Goal: Information Seeking & Learning: Learn about a topic

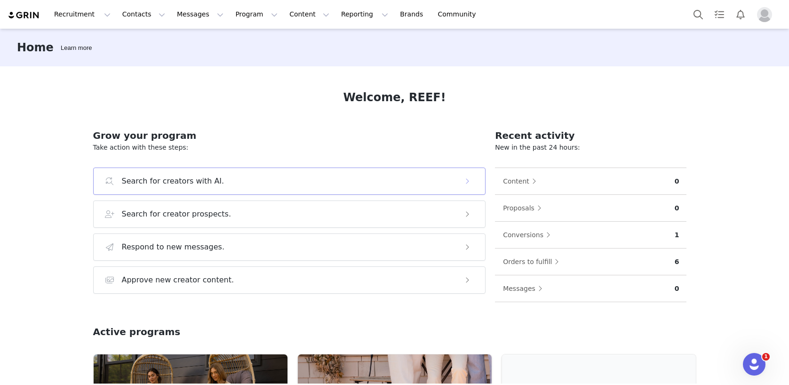
click at [206, 182] on h3 "Search for creators with AI." at bounding box center [173, 180] width 103 height 11
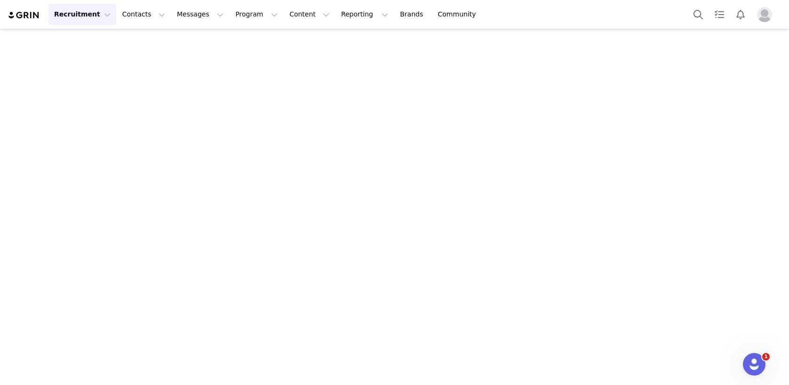
click at [100, 15] on button "Recruitment Recruitment" at bounding box center [82, 14] width 68 height 21
click at [94, 38] on p "Creator Search" at bounding box center [80, 42] width 49 height 10
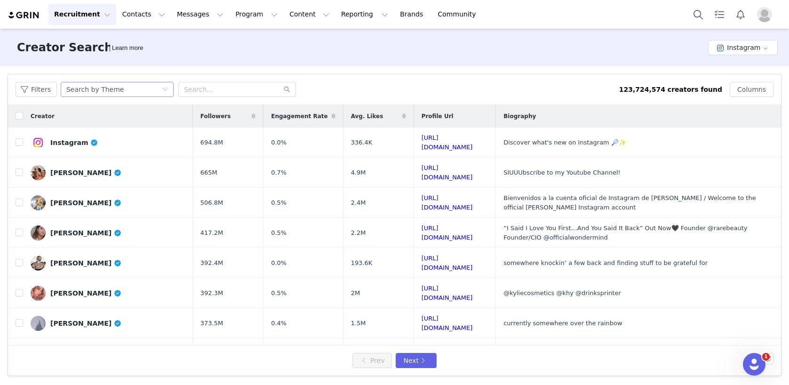
click at [103, 88] on div "Search by Theme" at bounding box center [94, 89] width 57 height 14
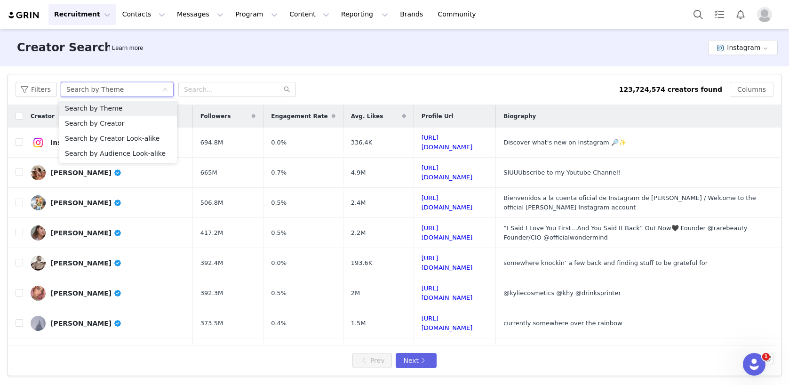
click at [103, 88] on div "Search by Theme" at bounding box center [94, 89] width 57 height 14
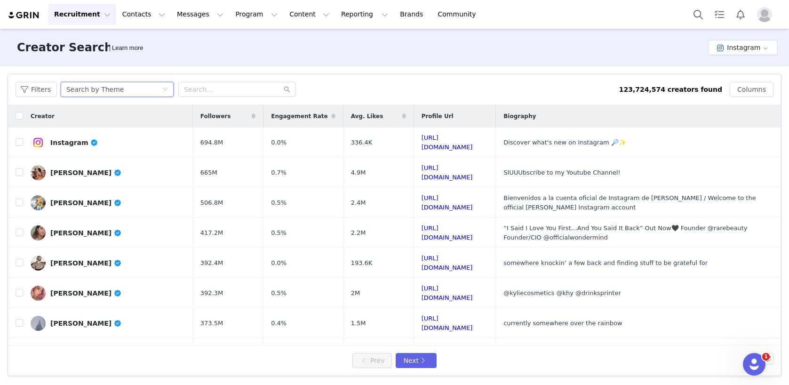
click at [104, 88] on div "Search by Theme" at bounding box center [94, 89] width 57 height 14
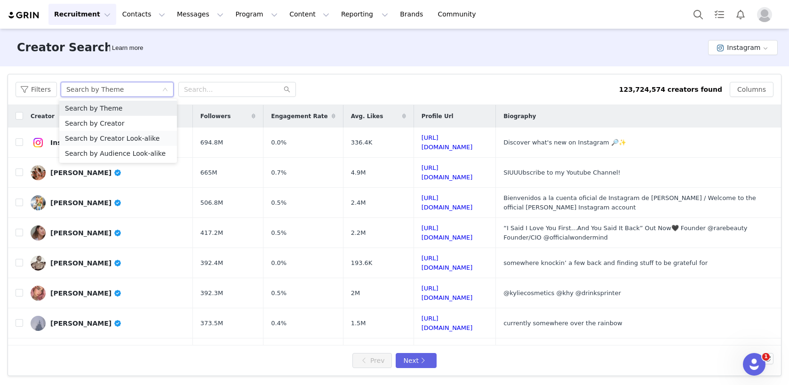
click at [101, 141] on li "Search by Creator Look-alike" at bounding box center [118, 138] width 118 height 15
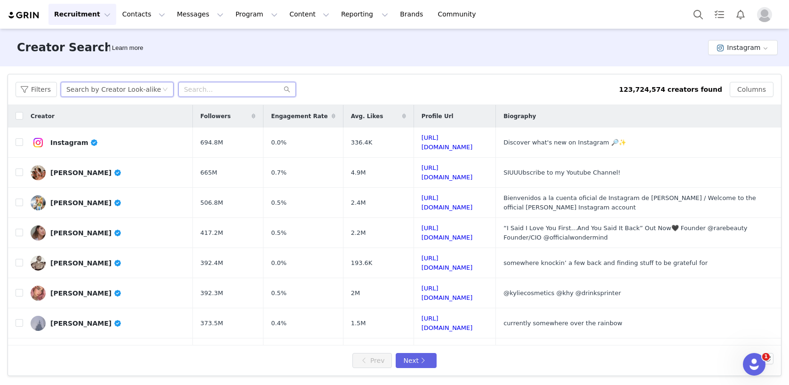
click at [192, 92] on input "text" at bounding box center [237, 89] width 118 height 15
paste input "[URL][DOMAIN_NAME]"
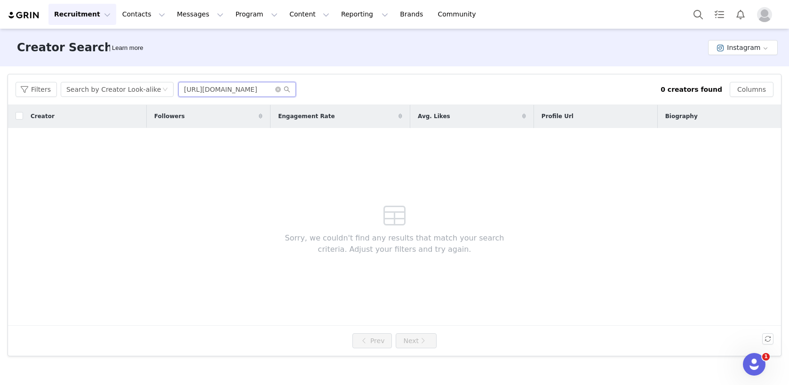
click at [243, 91] on input "[URL][DOMAIN_NAME]" at bounding box center [237, 89] width 118 height 15
click at [209, 90] on input "[PERSON_NAME]" at bounding box center [237, 89] width 118 height 15
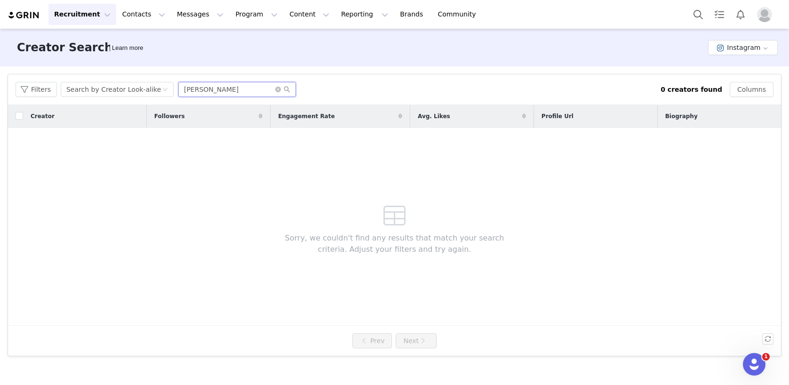
click at [209, 90] on input "[PERSON_NAME]" at bounding box center [237, 89] width 118 height 15
paste input "pbellhuntpuckett"
type input "campbellhuntpuckett"
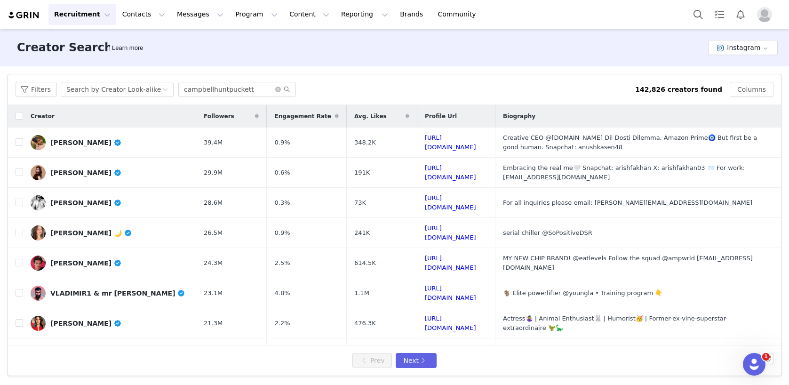
click at [255, 116] on icon at bounding box center [257, 116] width 4 height 6
click at [254, 117] on icon at bounding box center [257, 116] width 7 height 6
click at [41, 90] on button "Filters" at bounding box center [36, 89] width 41 height 15
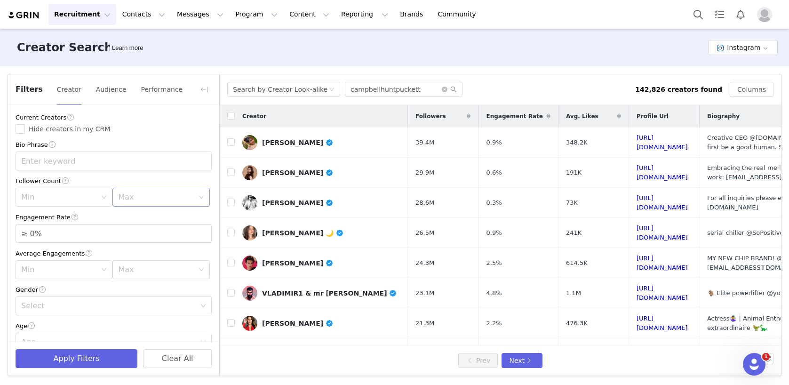
click at [125, 199] on div "Max" at bounding box center [155, 196] width 75 height 9
click at [130, 286] on li "250k" at bounding box center [160, 286] width 97 height 15
click at [92, 355] on button "Apply Filters" at bounding box center [77, 358] width 122 height 19
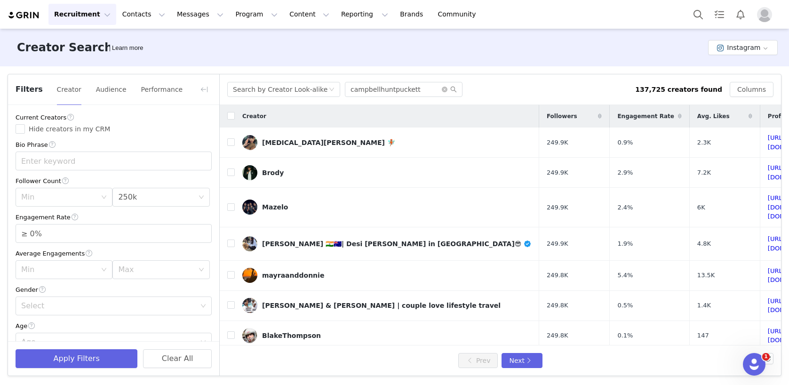
click at [515, 74] on div "Search by Creator Look-alike campbellhuntpuckett 137,725 creators found Columns" at bounding box center [500, 89] width 561 height 31
click at [204, 87] on button "button" at bounding box center [204, 89] width 15 height 15
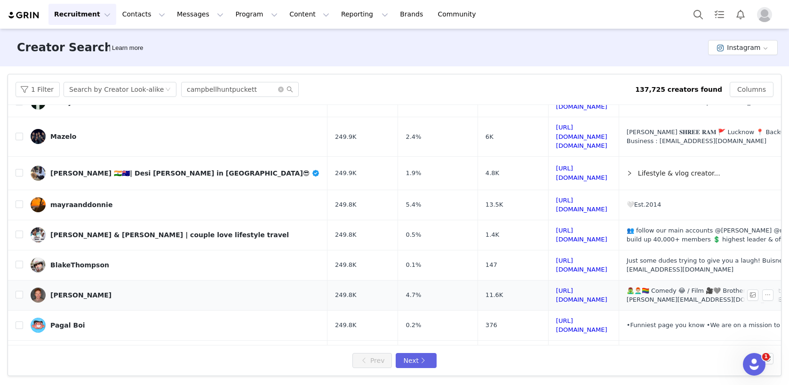
scroll to position [135, 0]
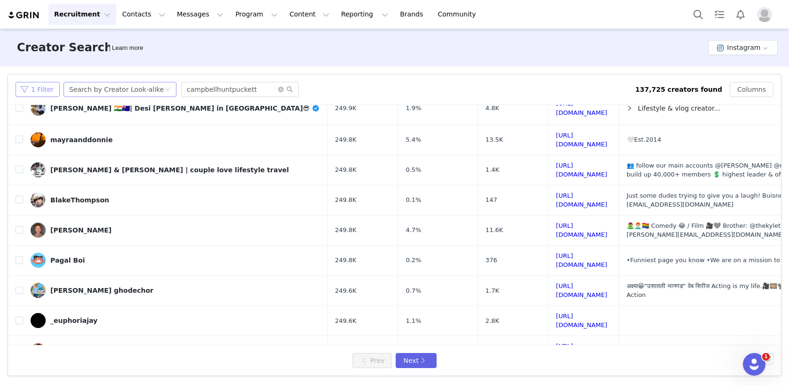
click at [43, 88] on button "1 Filter" at bounding box center [38, 89] width 44 height 15
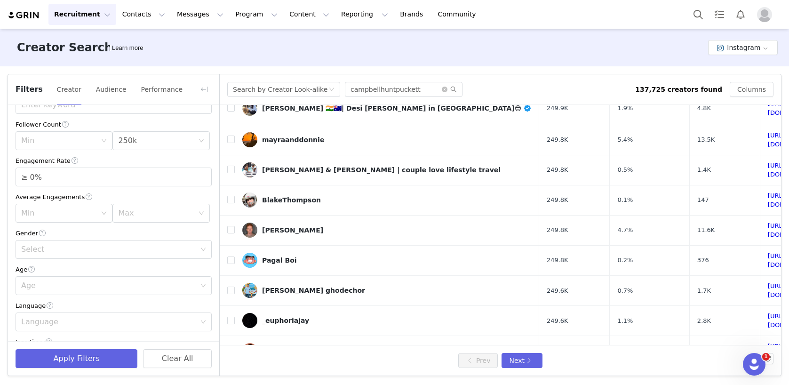
scroll to position [62, 0]
click at [67, 240] on div "Select" at bounding box center [108, 243] width 174 height 9
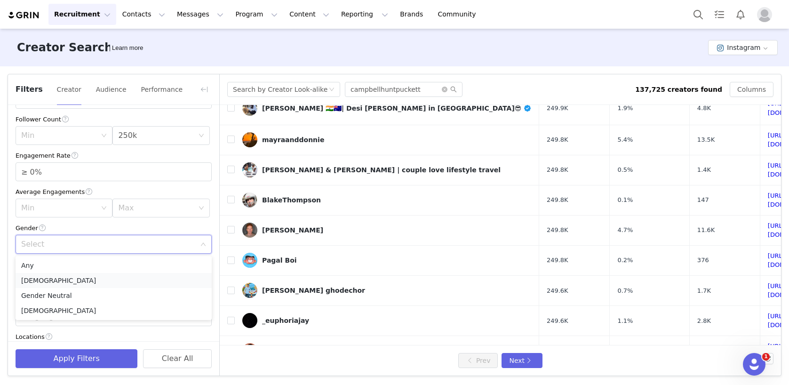
click at [48, 282] on li "[DEMOGRAPHIC_DATA]" at bounding box center [114, 280] width 196 height 15
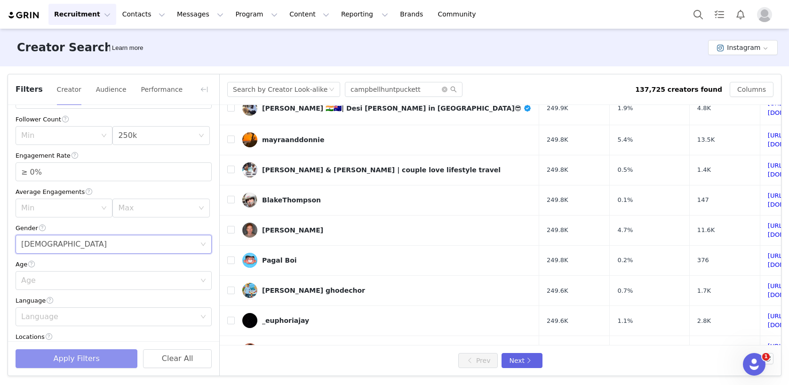
click at [64, 358] on button "Apply Filters" at bounding box center [77, 358] width 122 height 19
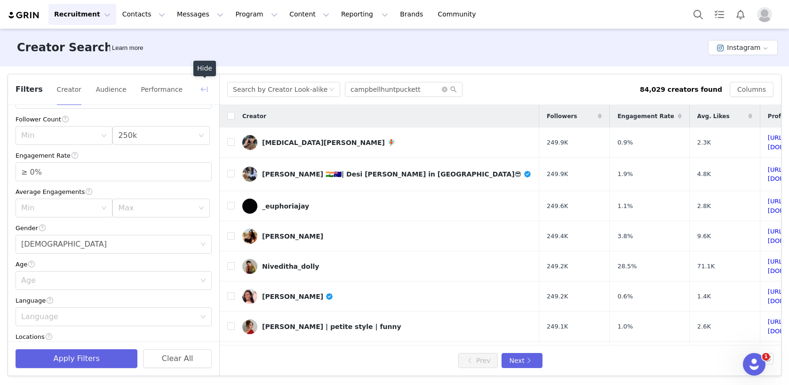
click at [207, 93] on button "button" at bounding box center [204, 89] width 15 height 15
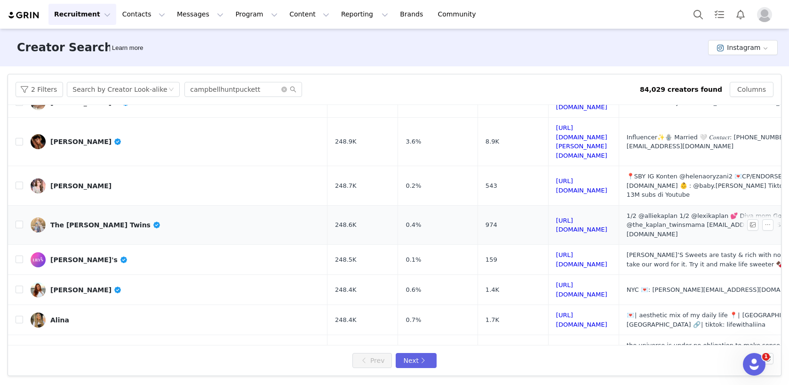
scroll to position [255, 0]
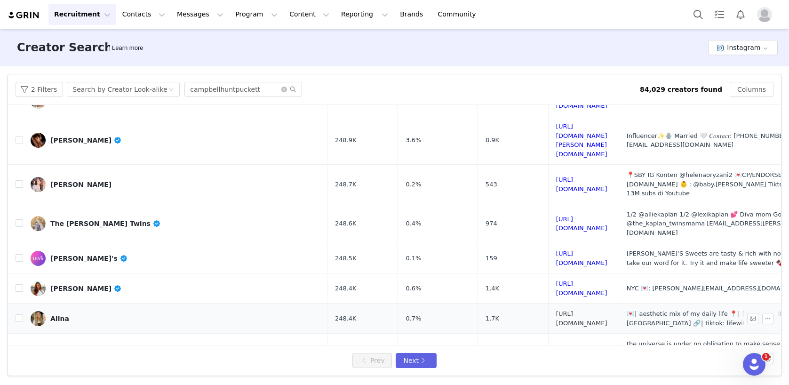
click at [556, 310] on link "[URL][DOMAIN_NAME]" at bounding box center [581, 318] width 51 height 16
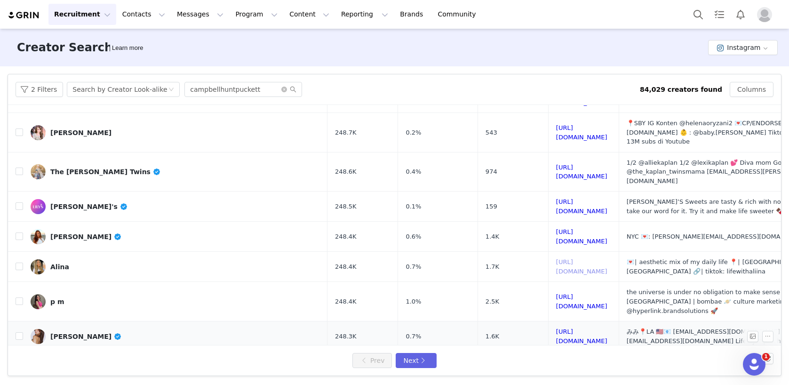
scroll to position [368, 0]
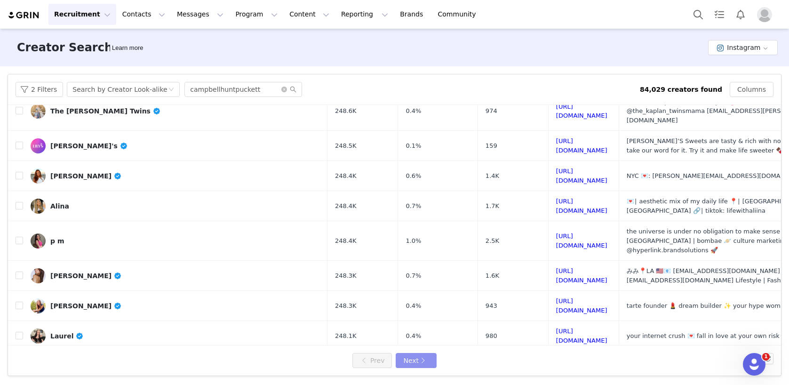
click at [419, 360] on button "Next" at bounding box center [416, 360] width 40 height 15
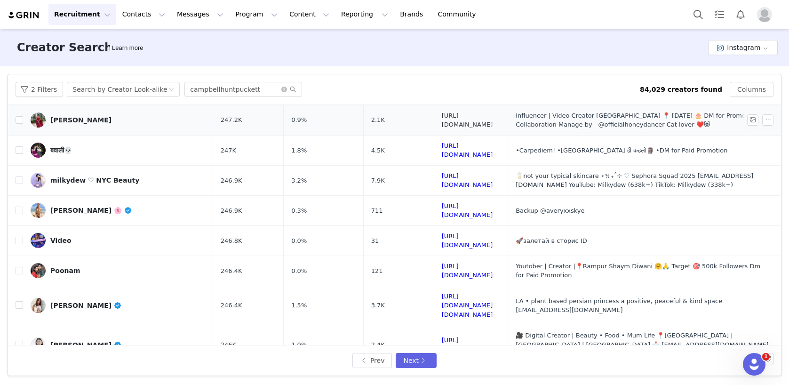
scroll to position [377, 0]
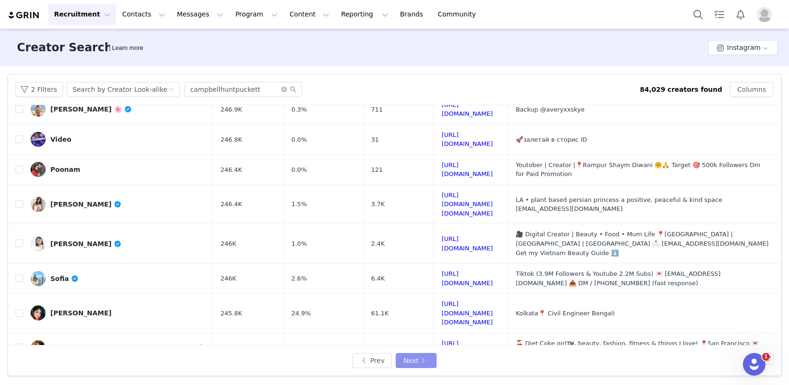
click at [412, 364] on button "Next" at bounding box center [416, 360] width 40 height 15
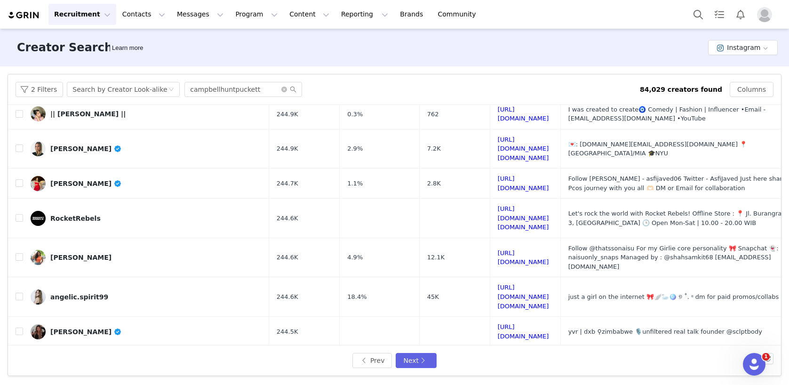
scroll to position [358, 0]
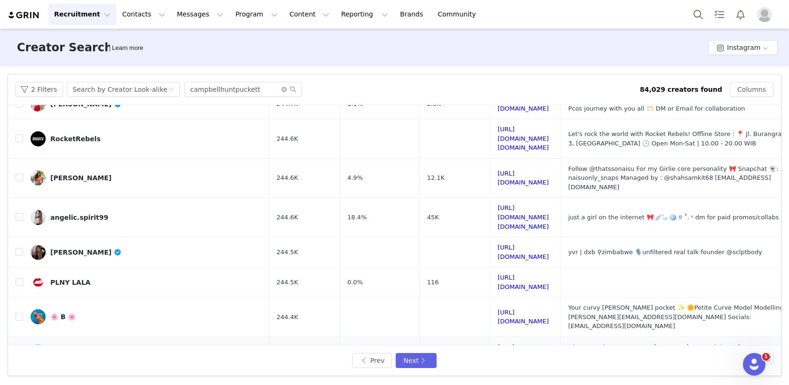
click at [498, 343] on link "[URL][DOMAIN_NAME]" at bounding box center [523, 351] width 51 height 16
click at [412, 363] on button "Next" at bounding box center [416, 360] width 40 height 15
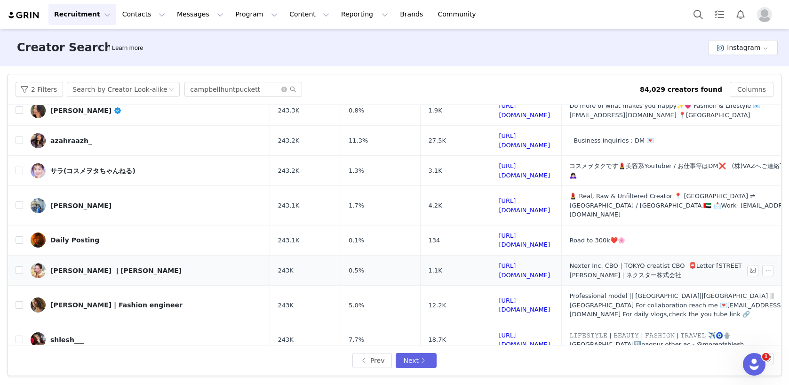
scroll to position [370, 0]
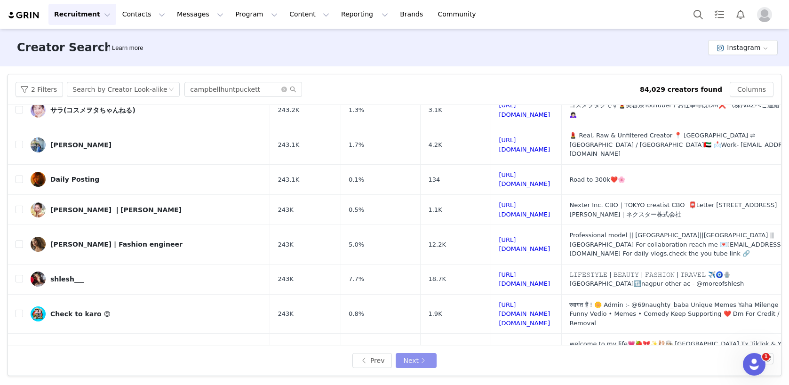
click at [418, 363] on button "Next" at bounding box center [416, 360] width 40 height 15
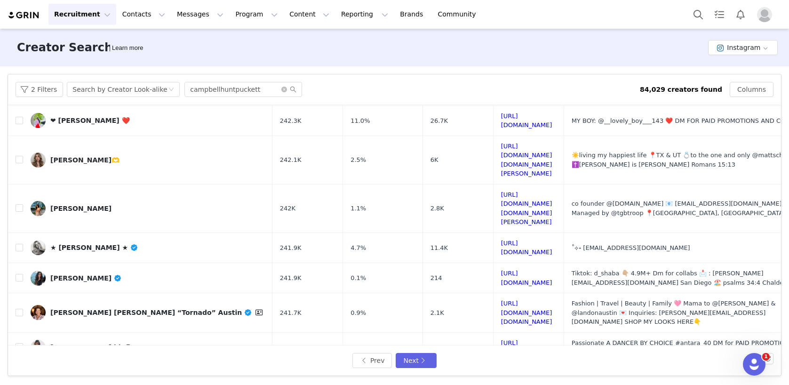
scroll to position [285, 0]
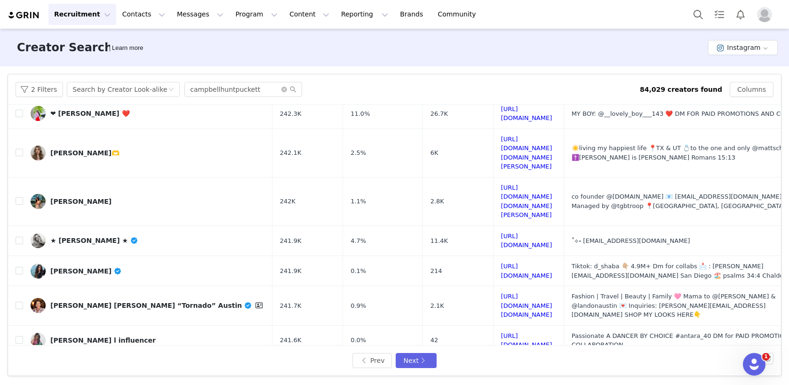
click at [501, 362] on link "[URL][DOMAIN_NAME]" at bounding box center [526, 370] width 51 height 16
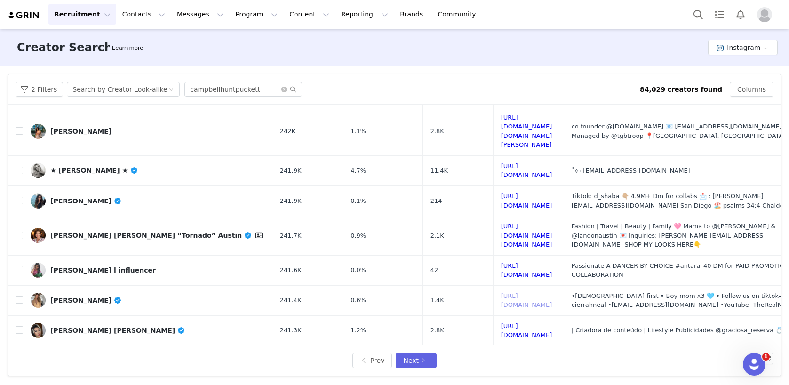
scroll to position [358, 0]
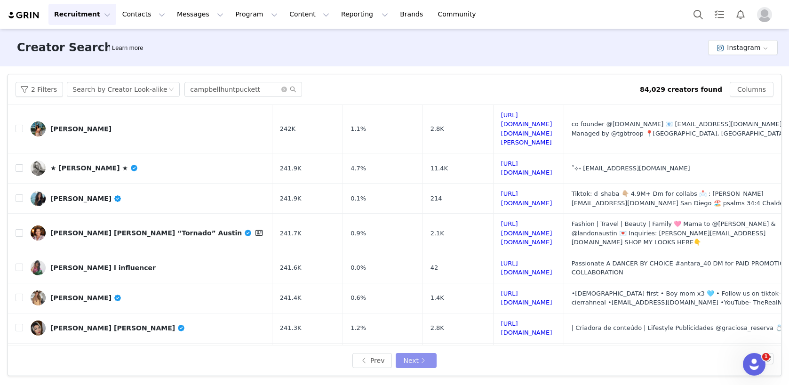
click at [415, 361] on button "Next" at bounding box center [416, 360] width 40 height 15
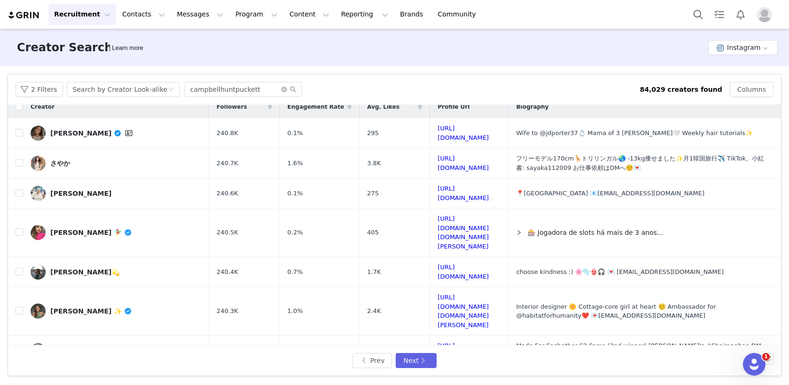
scroll to position [11, 0]
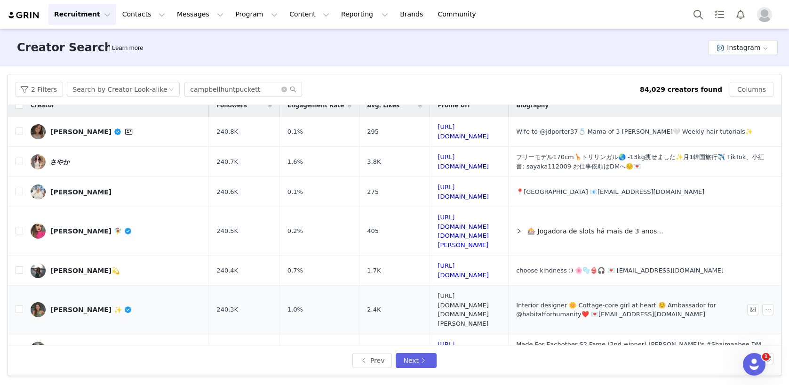
click at [437, 292] on link "[URL][DOMAIN_NAME][DOMAIN_NAME][PERSON_NAME]" at bounding box center [462, 309] width 51 height 35
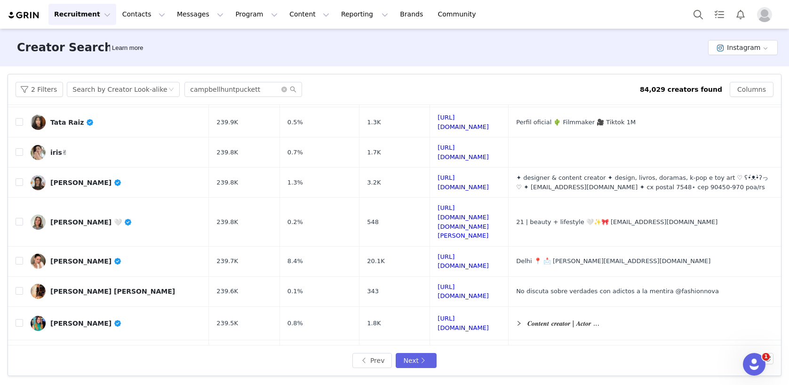
scroll to position [357, 0]
click at [419, 363] on button "Next" at bounding box center [416, 360] width 40 height 15
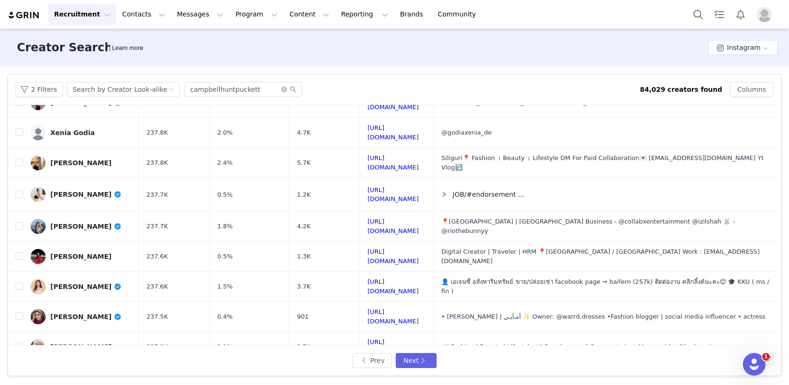
scroll to position [361, 0]
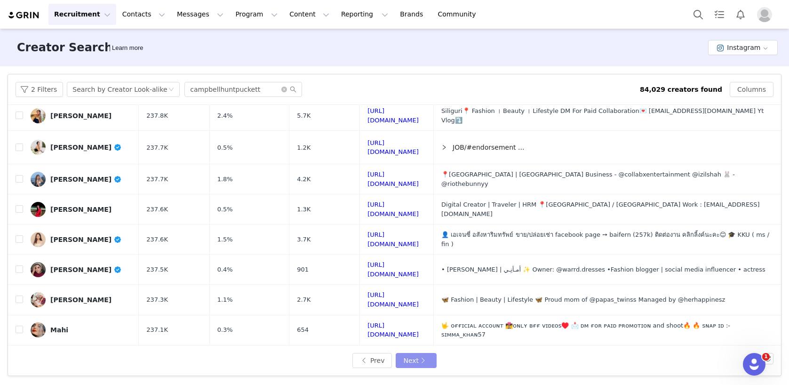
click at [420, 361] on button "Next" at bounding box center [416, 360] width 40 height 15
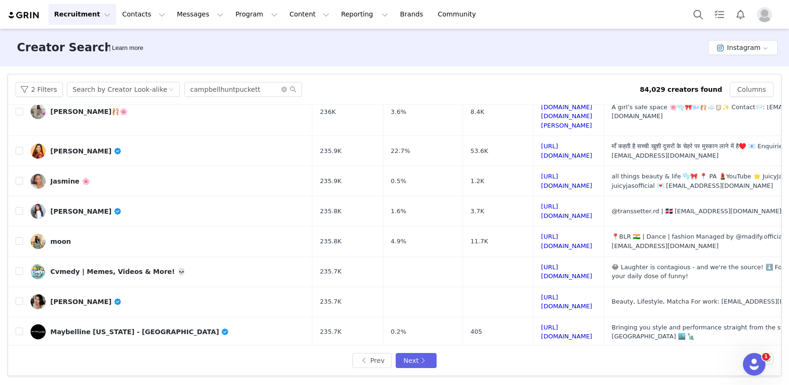
scroll to position [348, 0]
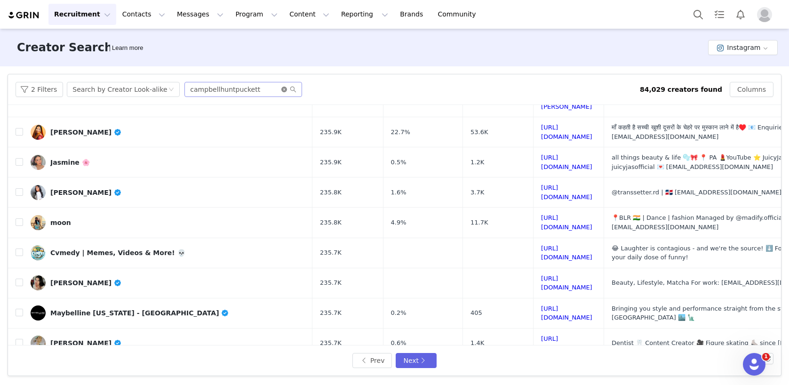
click at [281, 89] on icon "icon: close-circle" at bounding box center [284, 90] width 6 height 6
click at [259, 89] on input "text" at bounding box center [243, 89] width 118 height 15
paste input "gabrigofis"
type input "gabrigofis"
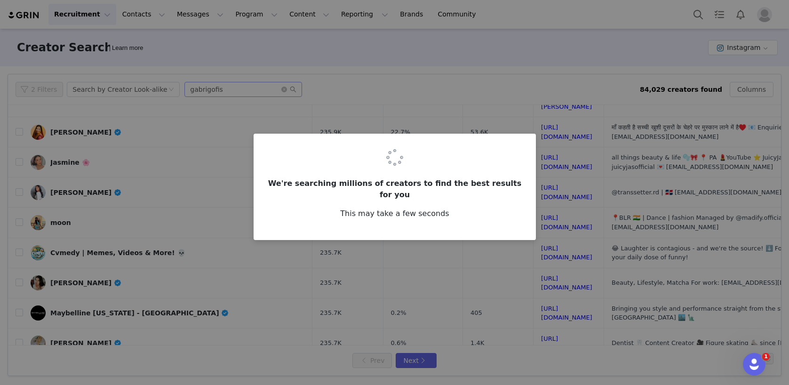
scroll to position [0, 0]
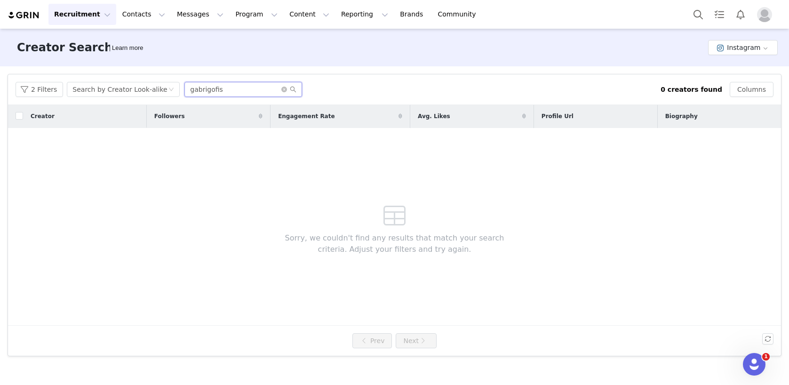
click at [269, 91] on input "gabrigofis" at bounding box center [243, 89] width 118 height 15
click at [235, 87] on input "gabrigofis" at bounding box center [243, 89] width 118 height 15
click at [281, 88] on icon "icon: close-circle" at bounding box center [284, 90] width 6 height 6
click at [241, 90] on input "text" at bounding box center [243, 89] width 118 height 15
paste input "gabrigofis"
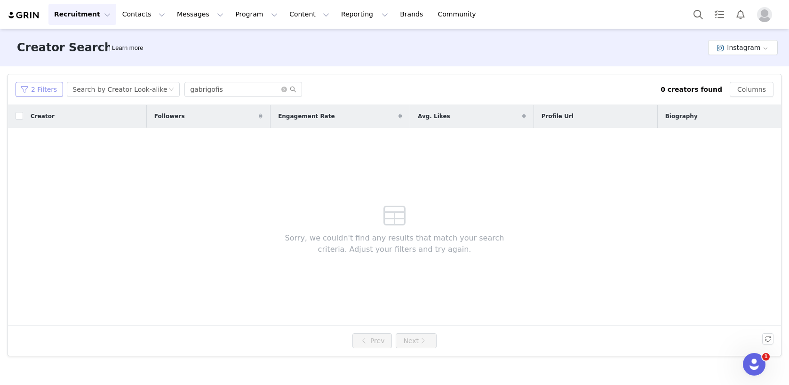
click at [48, 94] on button "2 Filters" at bounding box center [40, 89] width 48 height 15
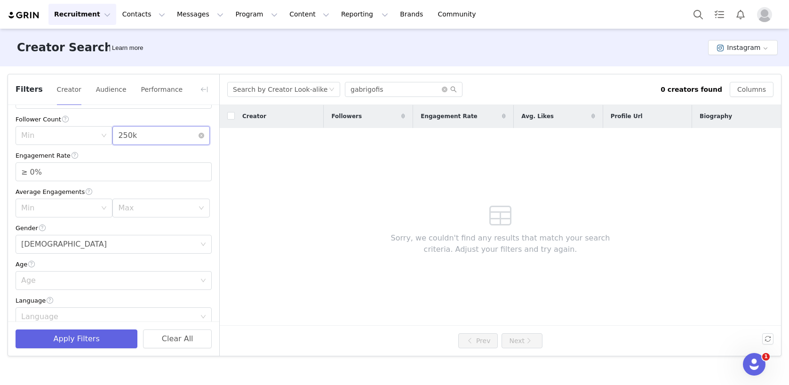
click at [197, 135] on div "Max 250k" at bounding box center [157, 136] width 79 height 18
click at [200, 135] on icon "icon: close-circle" at bounding box center [201, 136] width 6 height 6
click at [85, 341] on button "Apply Filters" at bounding box center [77, 338] width 122 height 19
click at [301, 93] on div "Search by Creator Look-alike" at bounding box center [280, 89] width 95 height 14
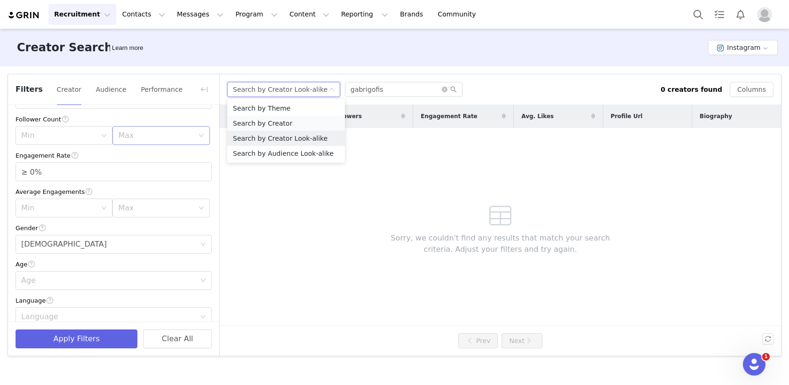
click at [280, 124] on li "Search by Creator" at bounding box center [286, 123] width 118 height 15
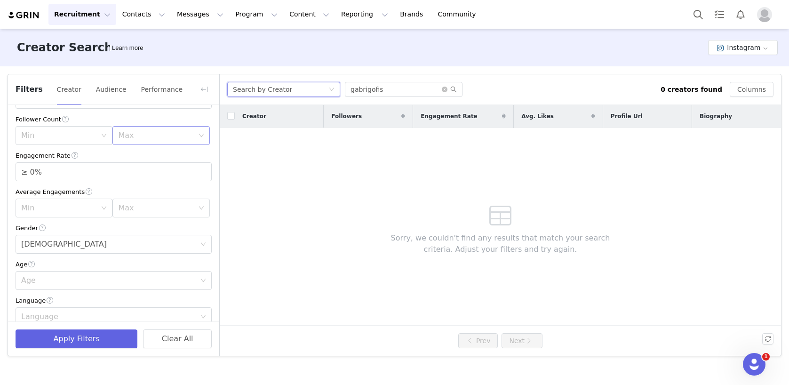
click at [306, 93] on div "Search by Creator" at bounding box center [280, 89] width 95 height 14
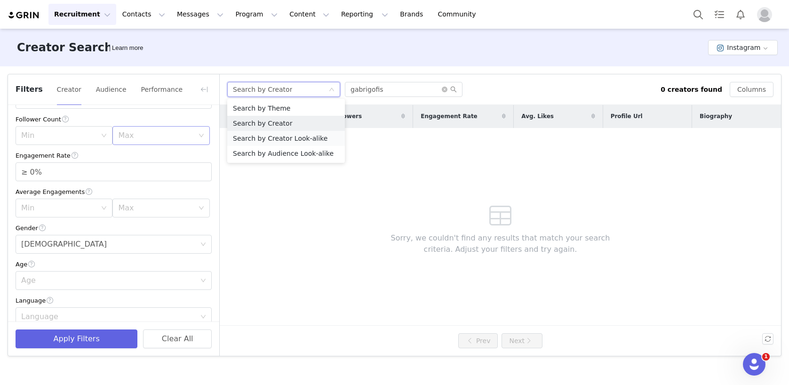
click at [271, 137] on li "Search by Creator Look-alike" at bounding box center [286, 138] width 118 height 15
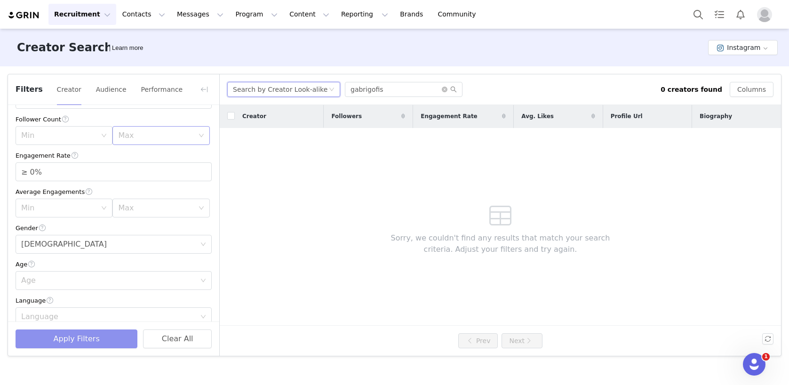
click at [103, 343] on button "Apply Filters" at bounding box center [77, 338] width 122 height 19
click at [381, 90] on input "gabrigofis" at bounding box center [404, 89] width 118 height 15
paste input "lobeeston"
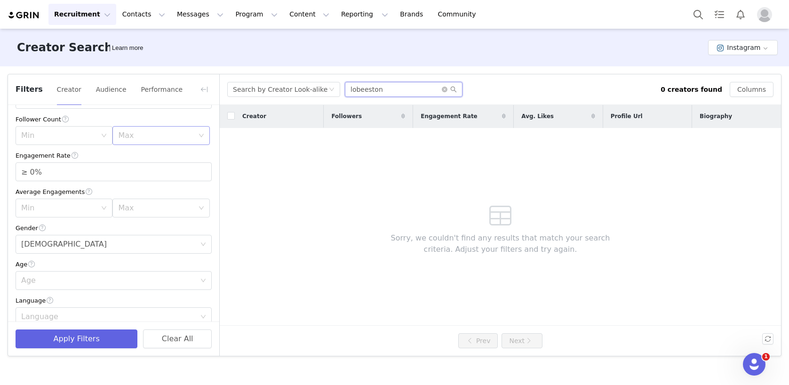
type input "lobeeston"
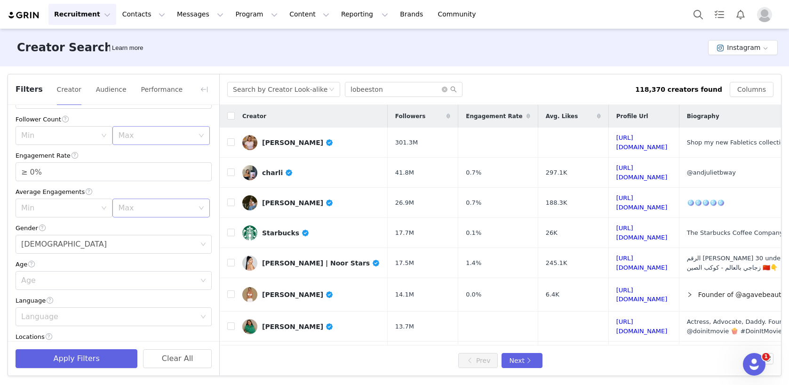
click at [173, 200] on div "Max" at bounding box center [157, 208] width 79 height 18
click at [130, 137] on div "Max" at bounding box center [155, 135] width 75 height 9
click at [141, 242] on li "500k" at bounding box center [160, 245] width 97 height 15
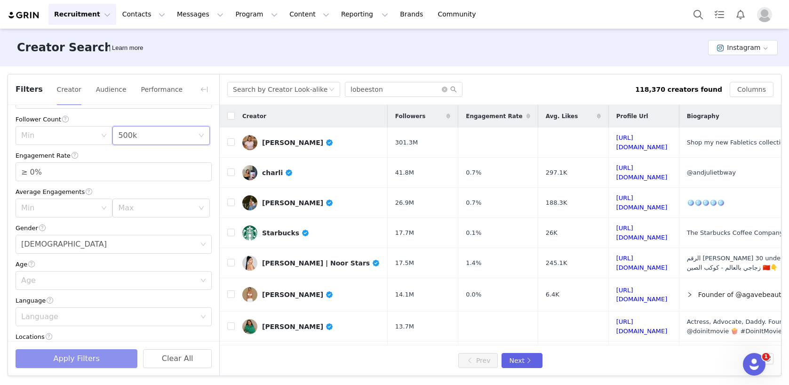
click at [107, 355] on button "Apply Filters" at bounding box center [77, 358] width 122 height 19
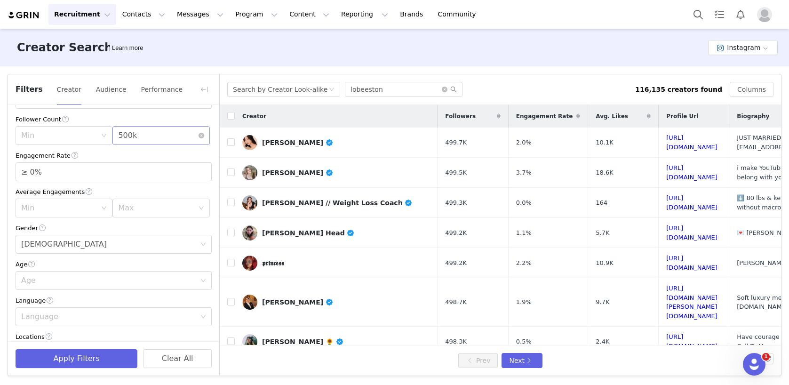
click at [152, 137] on div "Max 500k" at bounding box center [157, 136] width 79 height 18
click at [132, 232] on li "250k" at bounding box center [160, 229] width 97 height 15
click at [105, 357] on button "Apply Filters" at bounding box center [77, 358] width 122 height 19
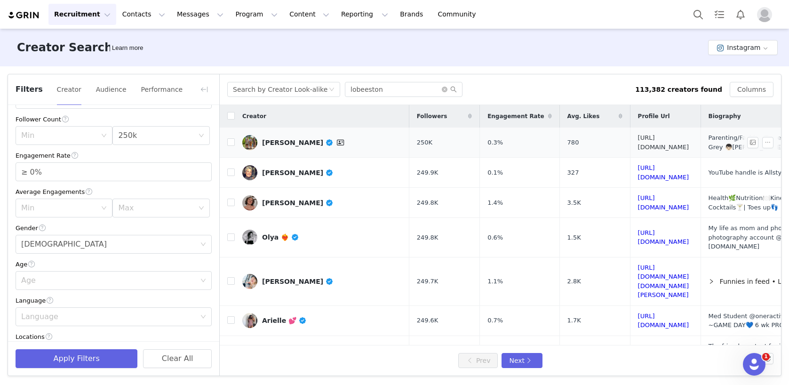
click at [658, 142] on link "[URL][DOMAIN_NAME]" at bounding box center [663, 142] width 51 height 16
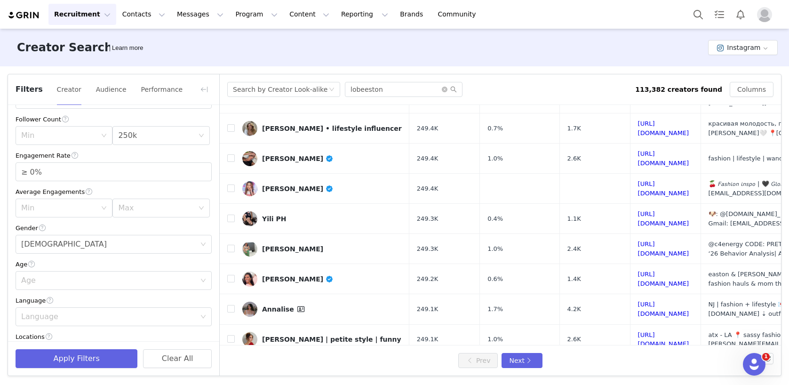
scroll to position [263, 0]
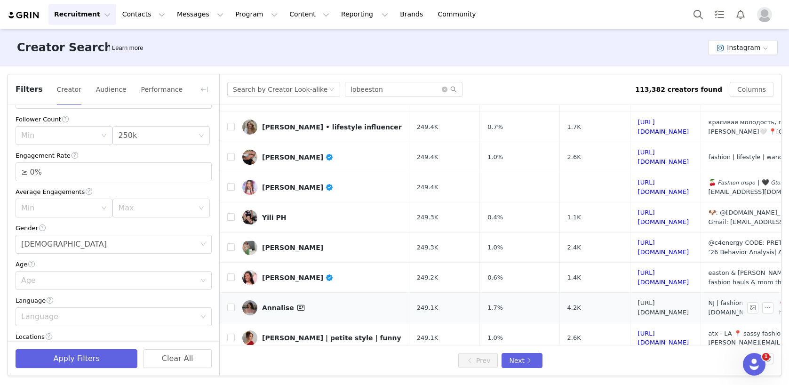
click at [689, 299] on link "[URL][DOMAIN_NAME]" at bounding box center [663, 307] width 51 height 16
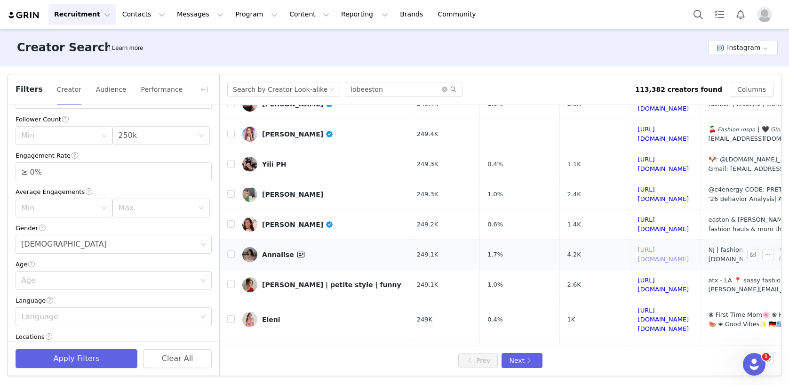
scroll to position [371, 0]
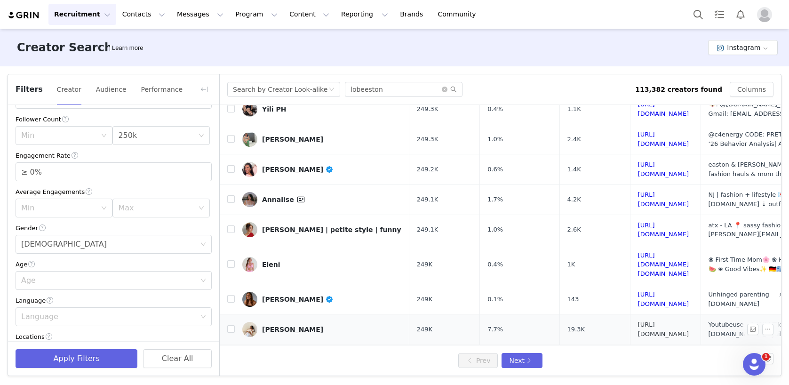
click at [638, 321] on link "[URL][DOMAIN_NAME]" at bounding box center [663, 329] width 51 height 16
click at [519, 359] on button "Next" at bounding box center [521, 360] width 40 height 15
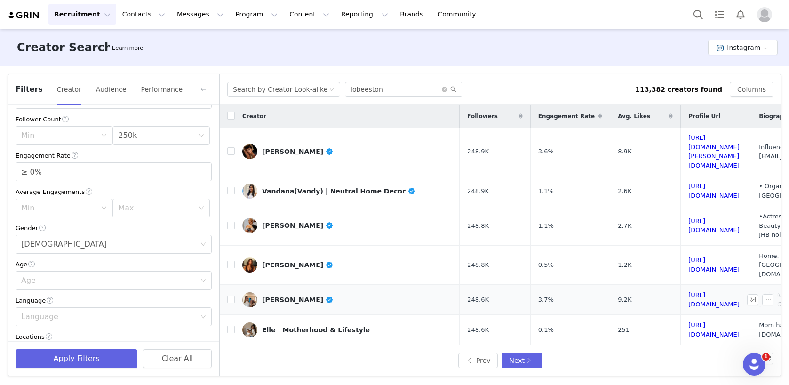
scroll to position [51, 0]
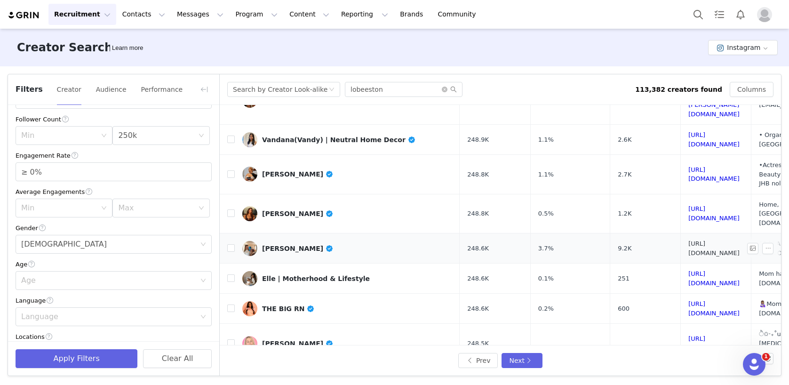
click at [691, 240] on link "[URL][DOMAIN_NAME]" at bounding box center [713, 248] width 51 height 16
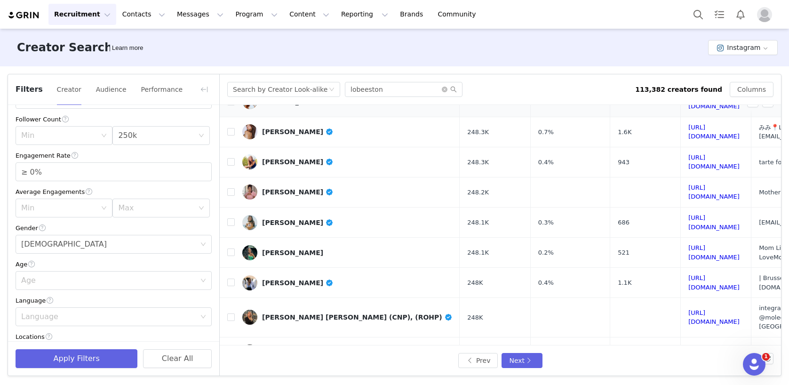
scroll to position [361, 0]
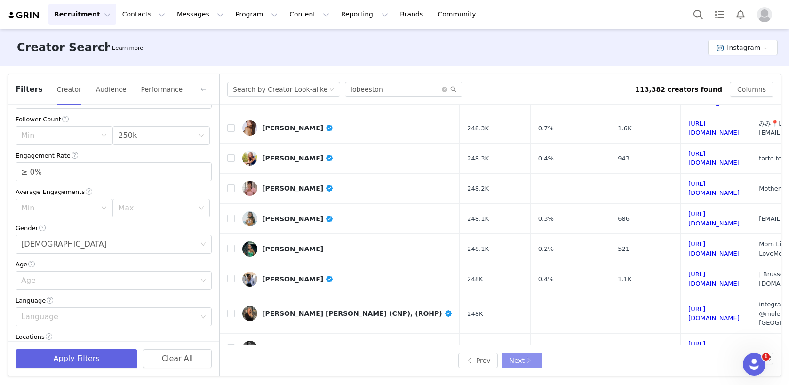
click at [523, 361] on button "Next" at bounding box center [521, 360] width 40 height 15
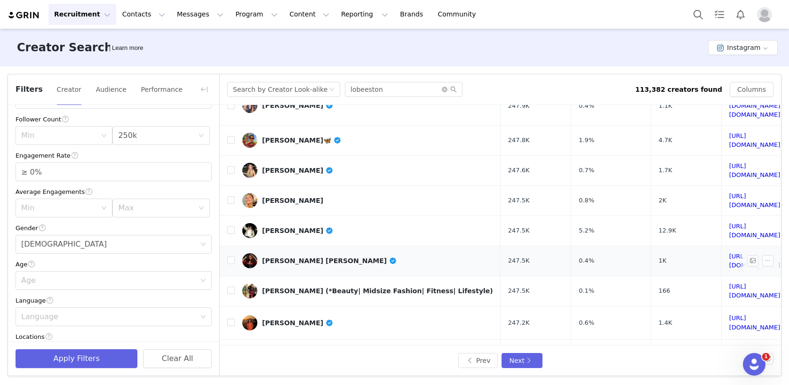
scroll to position [71, 0]
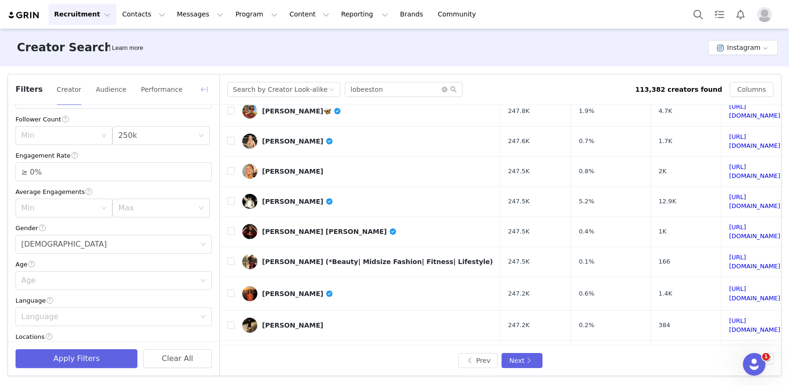
click at [201, 87] on button "button" at bounding box center [204, 89] width 15 height 15
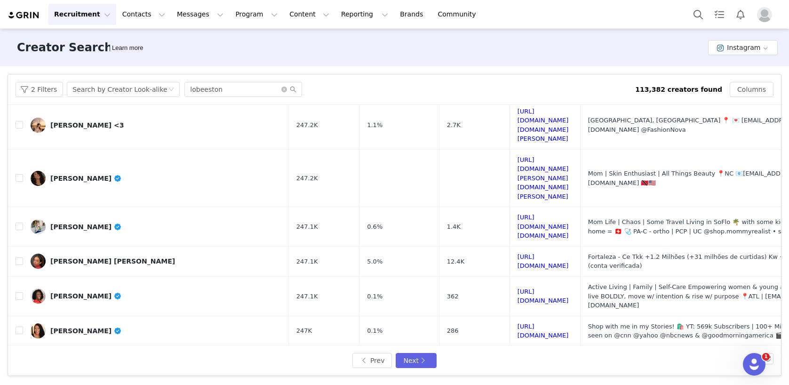
scroll to position [388, 0]
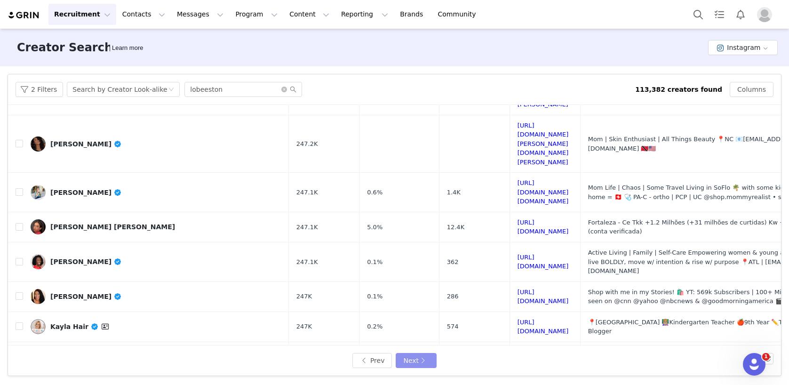
click at [420, 355] on button "Next" at bounding box center [416, 360] width 40 height 15
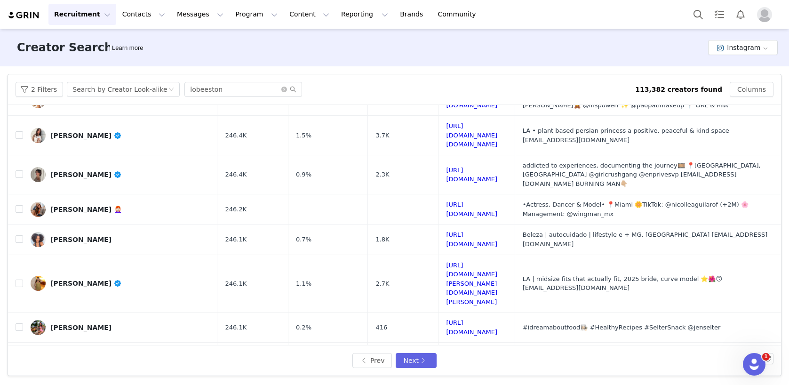
scroll to position [354, 0]
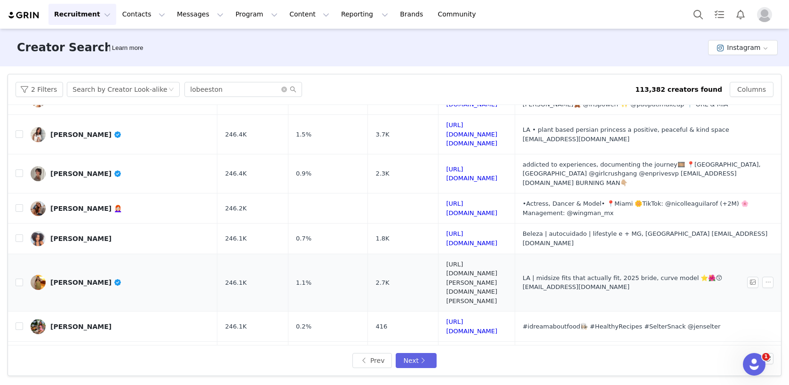
click at [497, 261] on link "[URL][DOMAIN_NAME][PERSON_NAME][DOMAIN_NAME][PERSON_NAME]" at bounding box center [471, 283] width 51 height 44
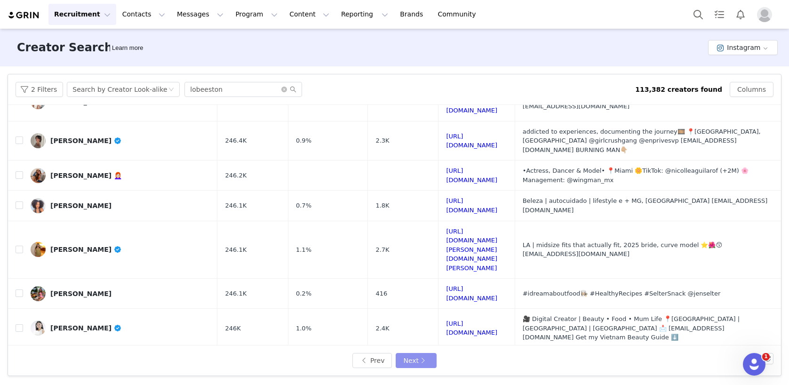
click at [421, 364] on button "Next" at bounding box center [416, 360] width 40 height 15
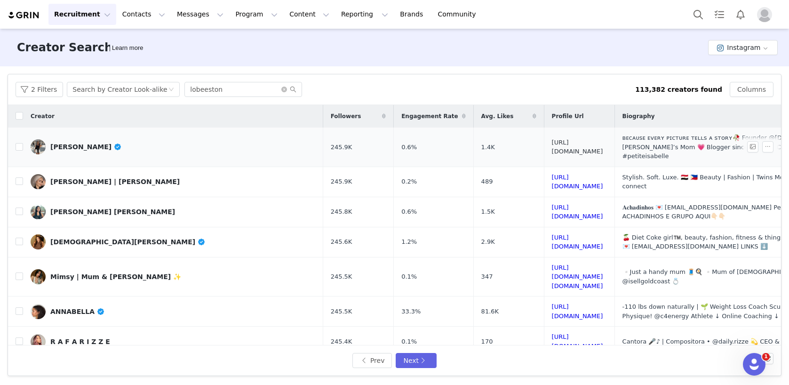
click at [552, 143] on link "[URL][DOMAIN_NAME]" at bounding box center [577, 147] width 51 height 16
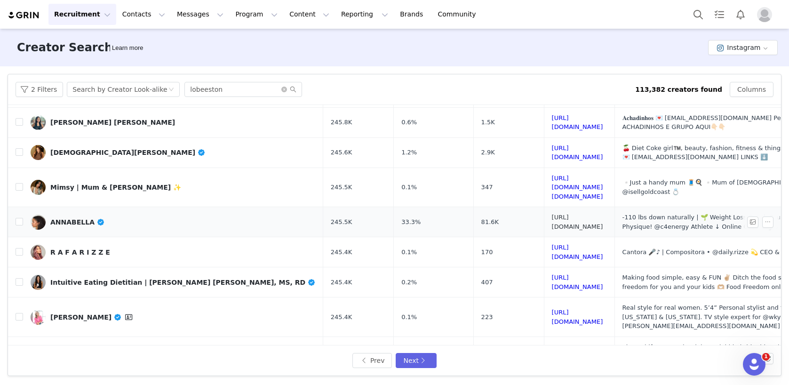
click at [552, 214] on link "[URL][DOMAIN_NAME]" at bounding box center [577, 222] width 51 height 16
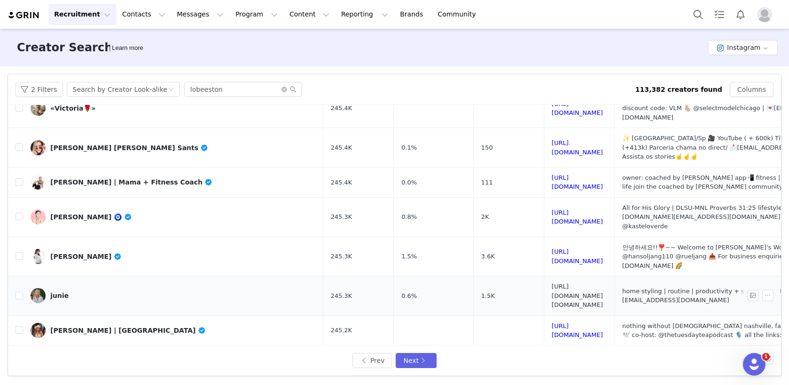
scroll to position [374, 0]
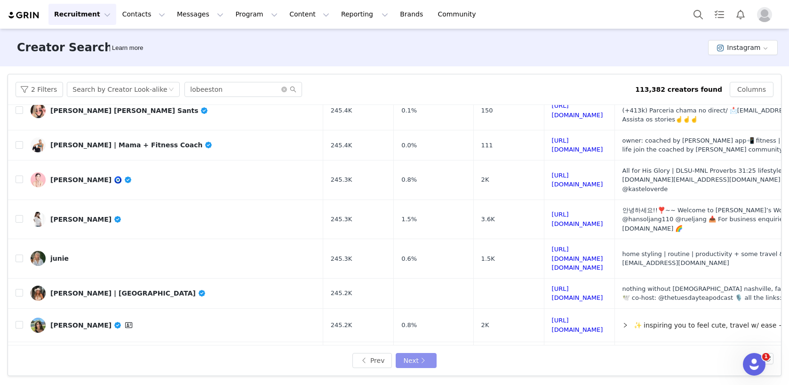
click at [419, 360] on button "Next" at bounding box center [416, 360] width 40 height 15
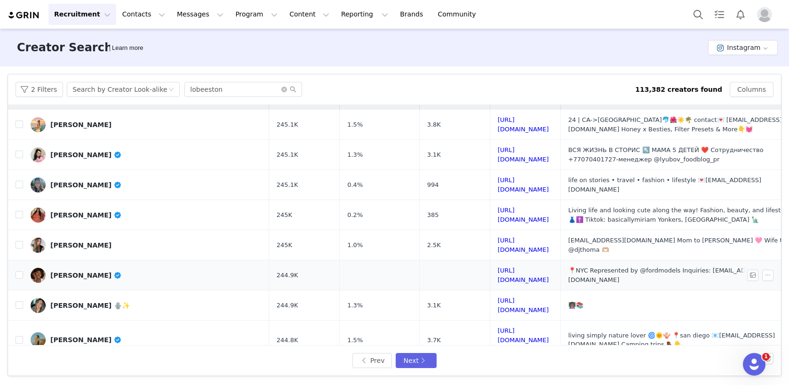
scroll to position [48, 0]
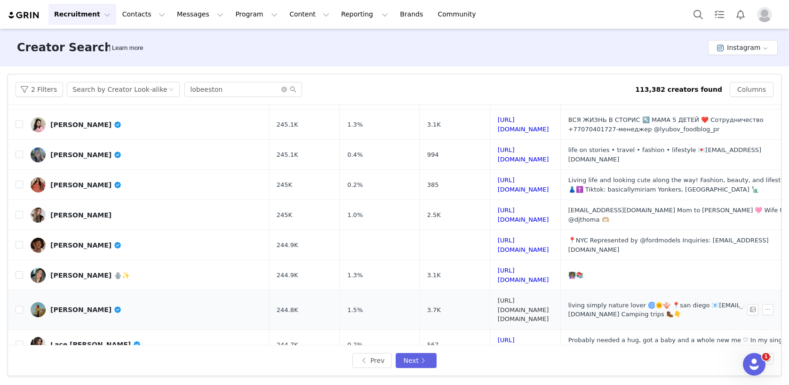
click at [522, 297] on link "[URL][DOMAIN_NAME][DOMAIN_NAME]" at bounding box center [523, 309] width 51 height 25
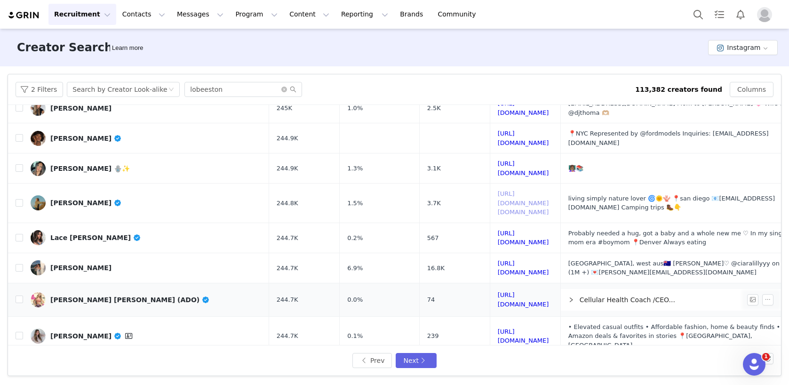
scroll to position [196, 0]
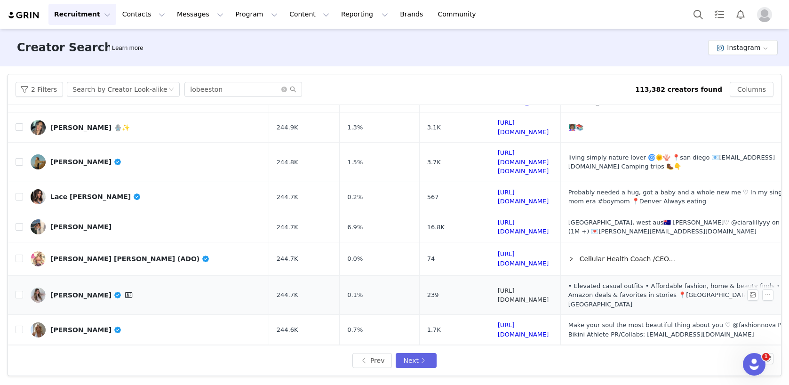
click at [498, 287] on link "[URL][DOMAIN_NAME]" at bounding box center [523, 295] width 51 height 16
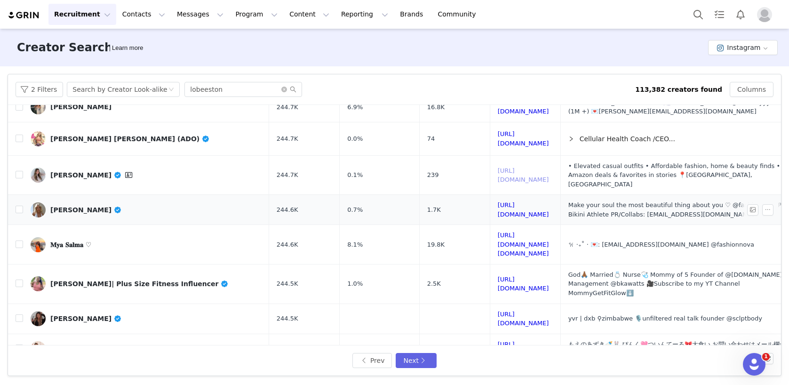
scroll to position [368, 0]
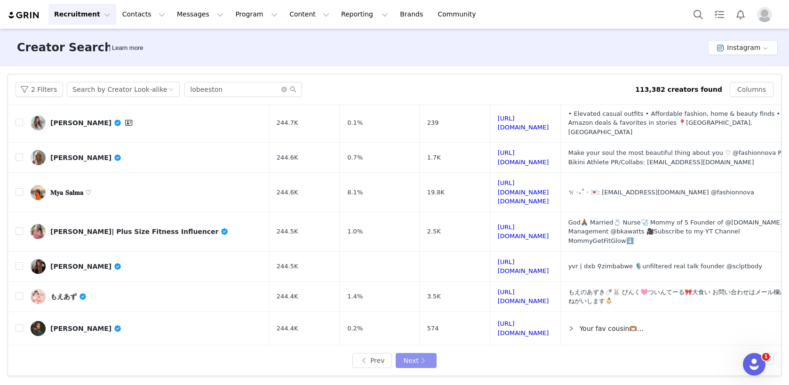
click at [426, 357] on button "Next" at bounding box center [416, 360] width 40 height 15
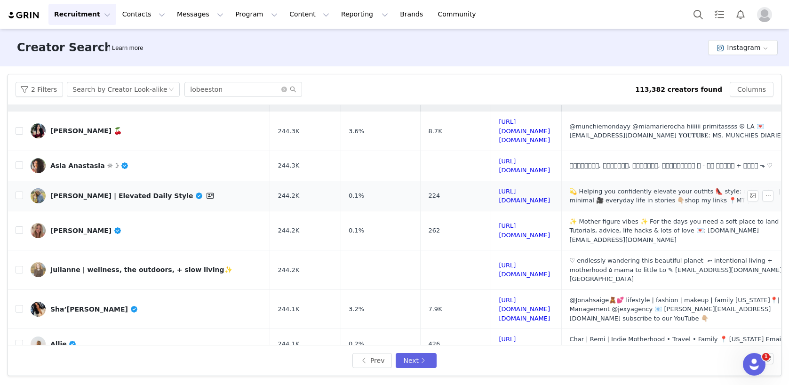
scroll to position [17, 0]
click at [499, 187] on link "[URL][DOMAIN_NAME]" at bounding box center [524, 195] width 51 height 16
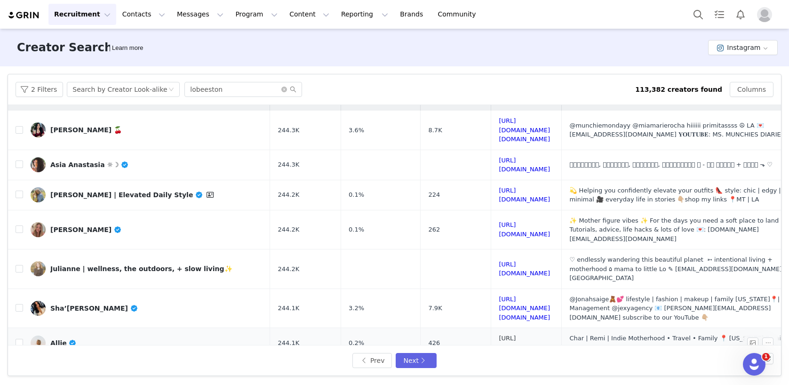
click at [499, 334] on link "[URL][DOMAIN_NAME]" at bounding box center [524, 342] width 51 height 16
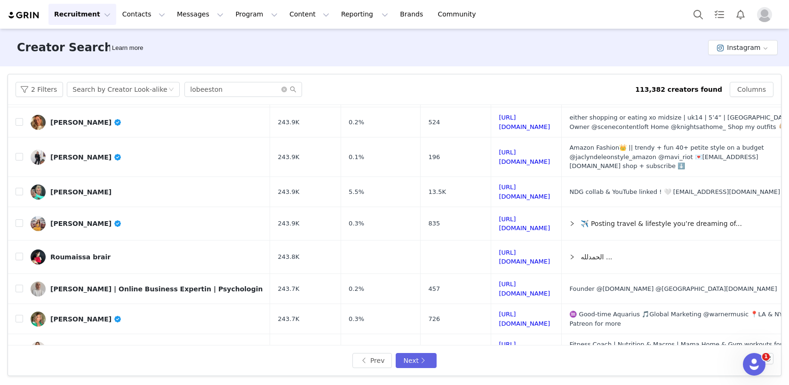
scroll to position [390, 0]
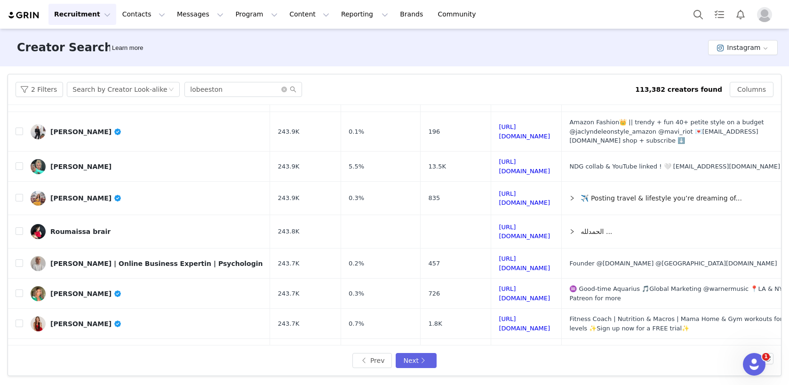
click at [419, 358] on button "Next" at bounding box center [416, 360] width 40 height 15
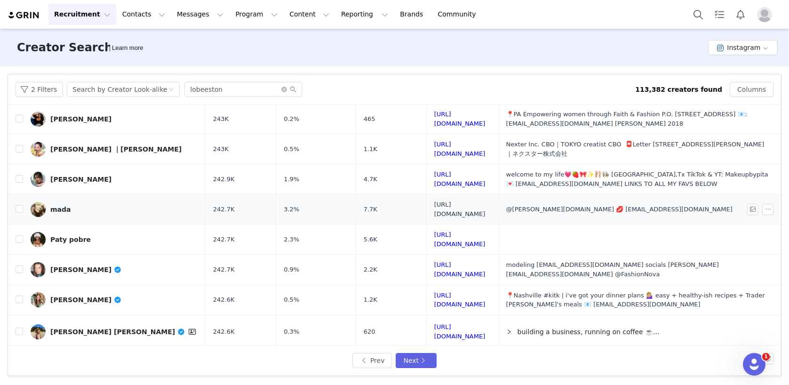
scroll to position [359, 0]
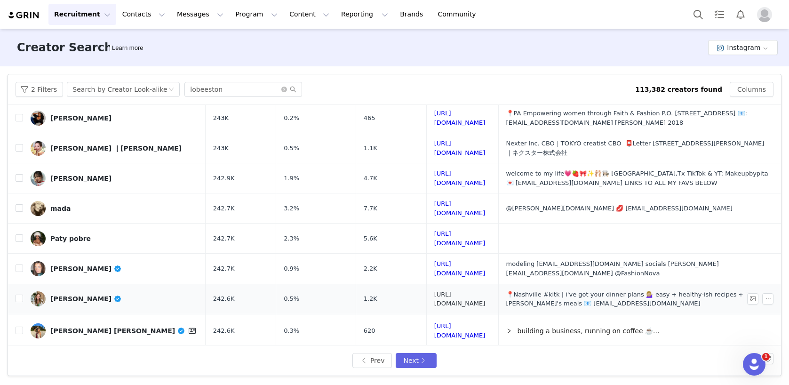
click at [456, 291] on link "[URL][DOMAIN_NAME]" at bounding box center [459, 299] width 51 height 16
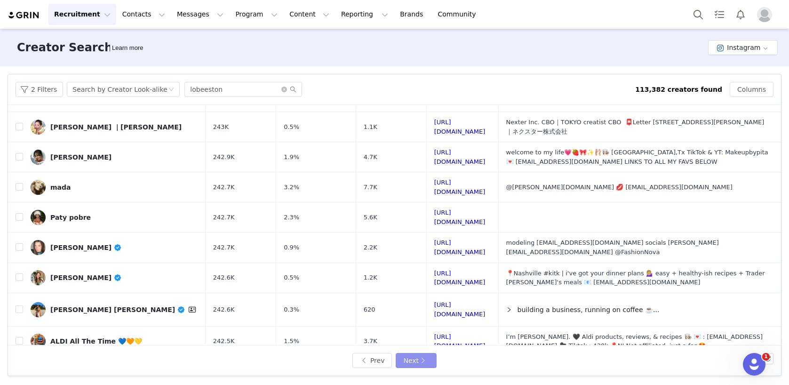
click at [413, 359] on button "Next" at bounding box center [416, 360] width 40 height 15
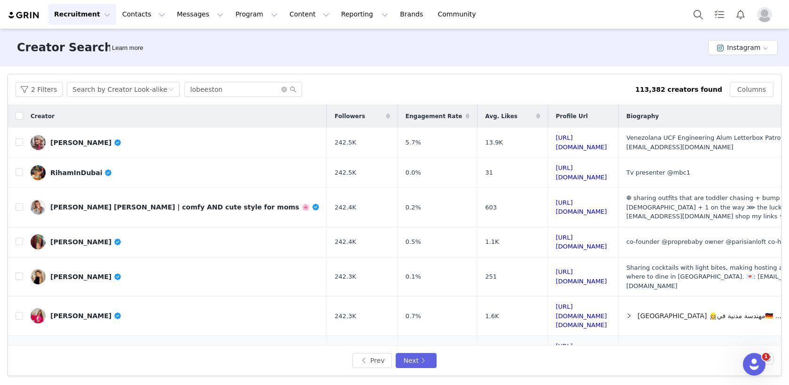
click at [548, 335] on td "[URL][DOMAIN_NAME][DOMAIN_NAME][PERSON_NAME]" at bounding box center [583, 359] width 71 height 48
click at [555, 342] on link "[URL][DOMAIN_NAME][DOMAIN_NAME][PERSON_NAME]" at bounding box center [580, 359] width 51 height 35
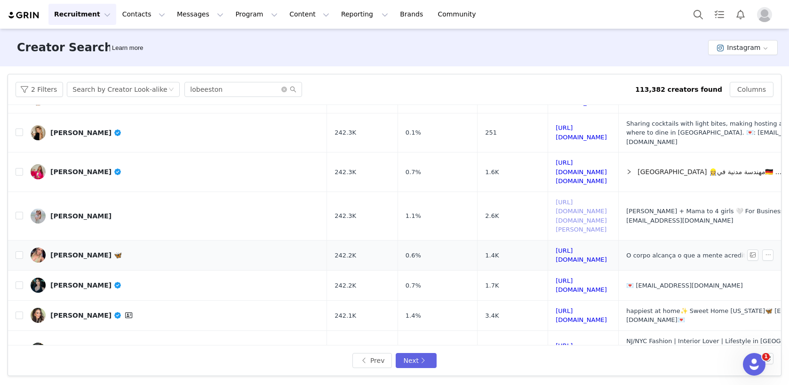
scroll to position [144, 0]
click at [555, 307] on link "[URL][DOMAIN_NAME]" at bounding box center [580, 315] width 51 height 16
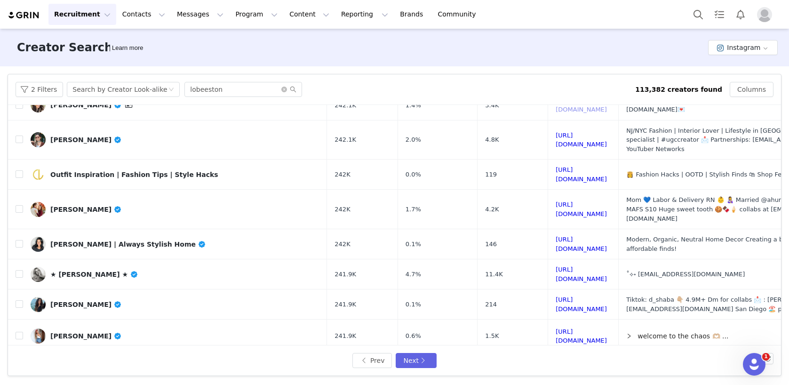
scroll to position [365, 0]
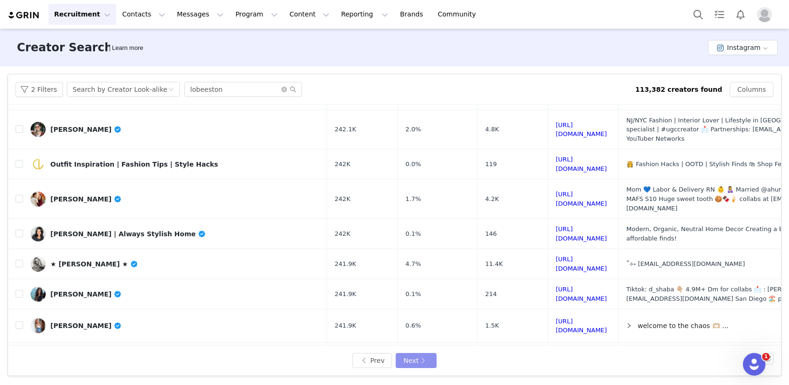
click at [407, 365] on button "Next" at bounding box center [416, 360] width 40 height 15
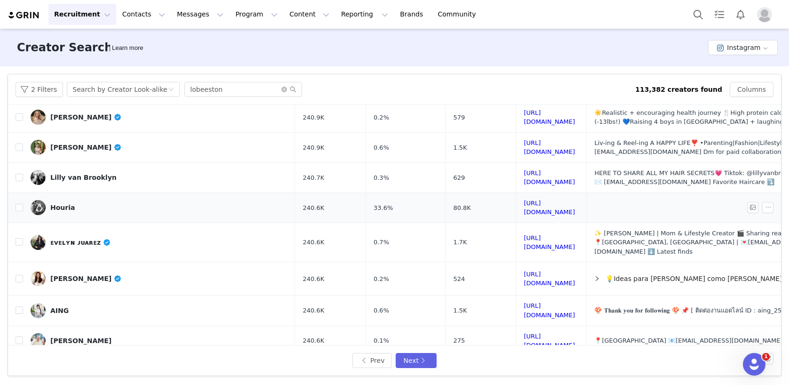
scroll to position [381, 0]
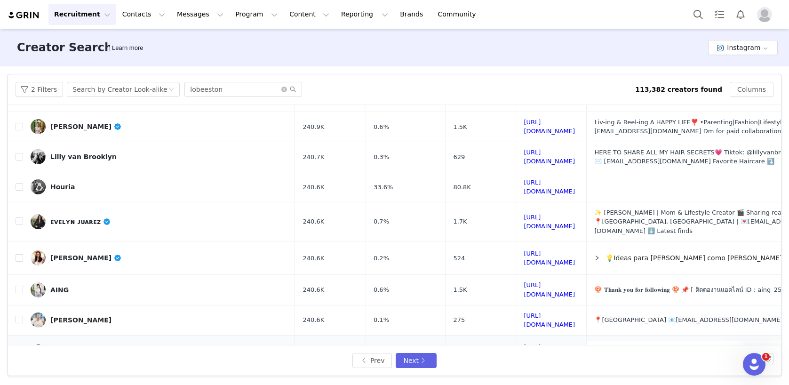
click at [536, 343] on link "[URL][DOMAIN_NAME]" at bounding box center [548, 351] width 51 height 16
click at [523, 375] on link "[URL][DOMAIN_NAME]" at bounding box center [548, 383] width 51 height 16
click at [411, 363] on button "Next" at bounding box center [416, 360] width 40 height 15
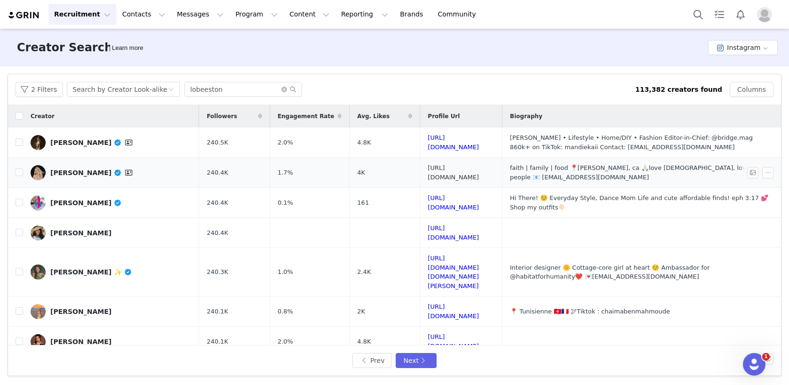
click at [444, 172] on link "[URL][DOMAIN_NAME]" at bounding box center [453, 172] width 51 height 16
click at [434, 233] on link "[URL][DOMAIN_NAME]" at bounding box center [453, 232] width 51 height 16
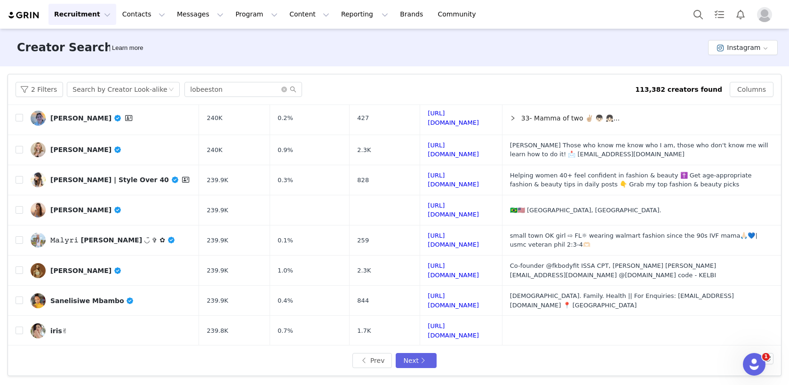
scroll to position [361, 0]
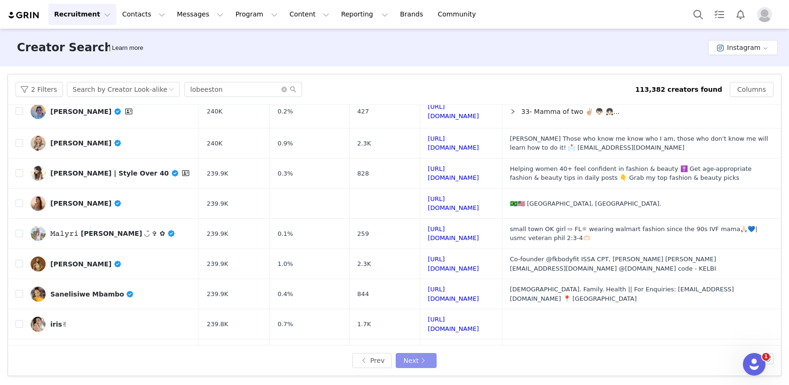
click at [420, 360] on button "Next" at bounding box center [416, 360] width 40 height 15
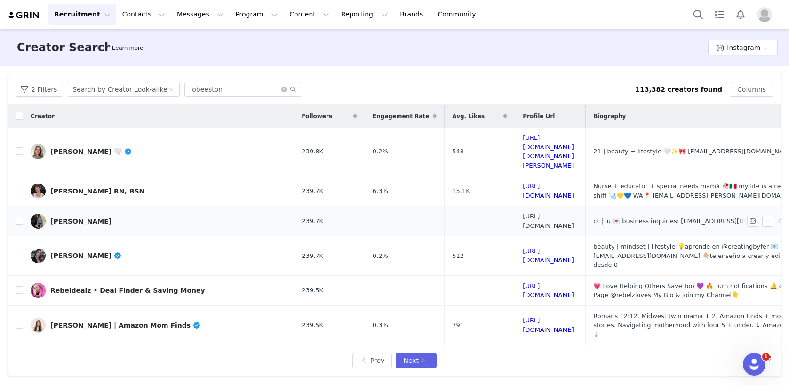
click at [535, 213] on link "[URL][DOMAIN_NAME]" at bounding box center [548, 221] width 51 height 16
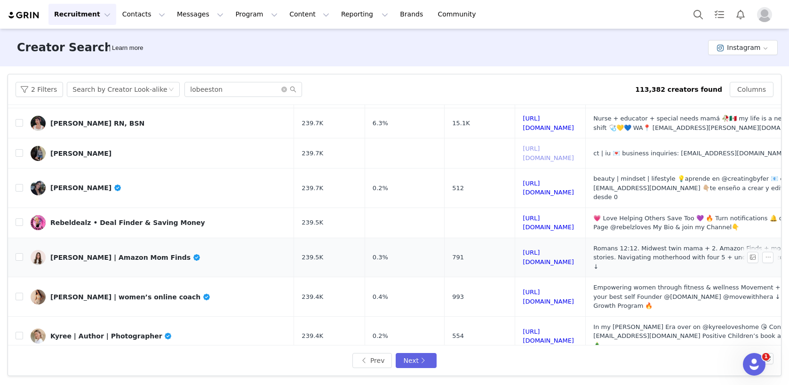
scroll to position [71, 0]
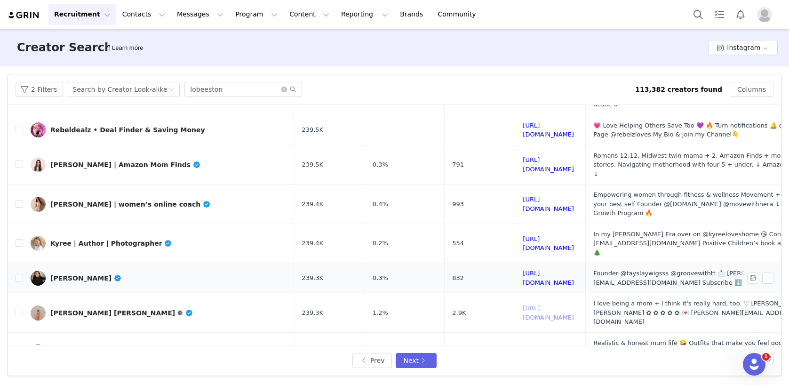
scroll to position [181, 0]
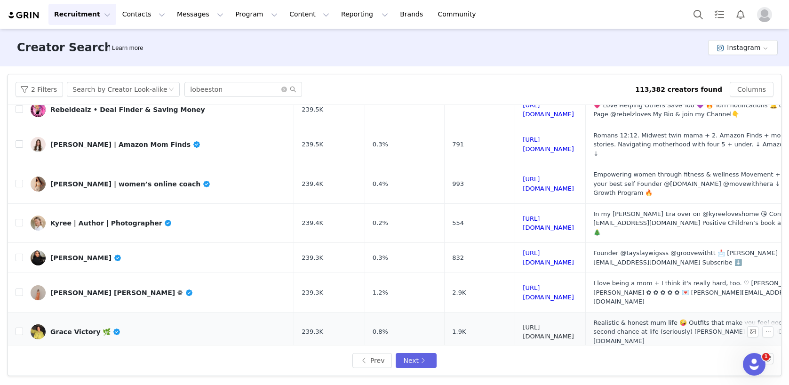
click at [523, 324] on link "[URL][DOMAIN_NAME]" at bounding box center [548, 332] width 51 height 16
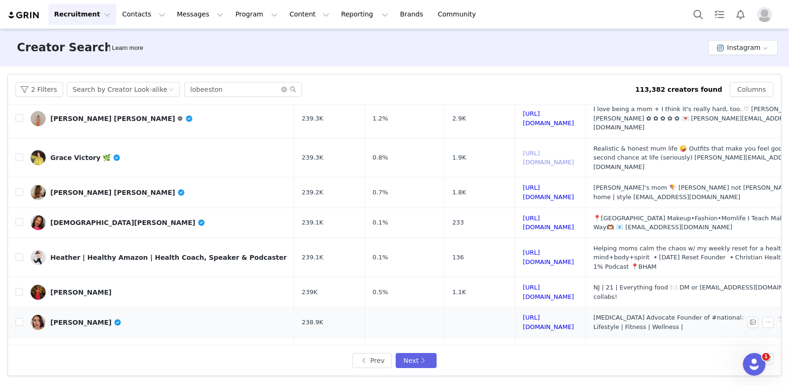
scroll to position [374, 0]
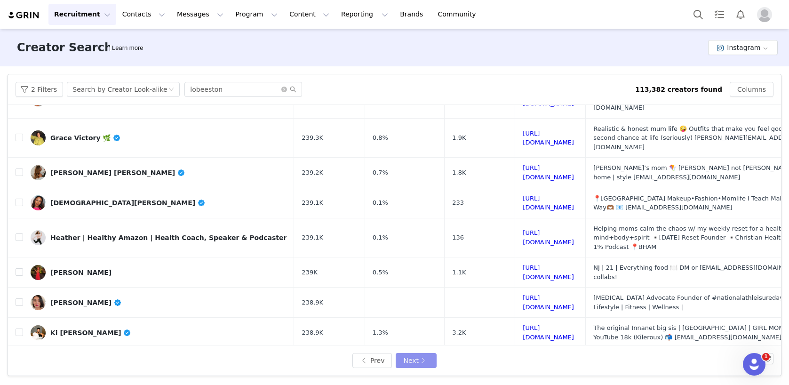
click at [420, 358] on button "Next" at bounding box center [416, 360] width 40 height 15
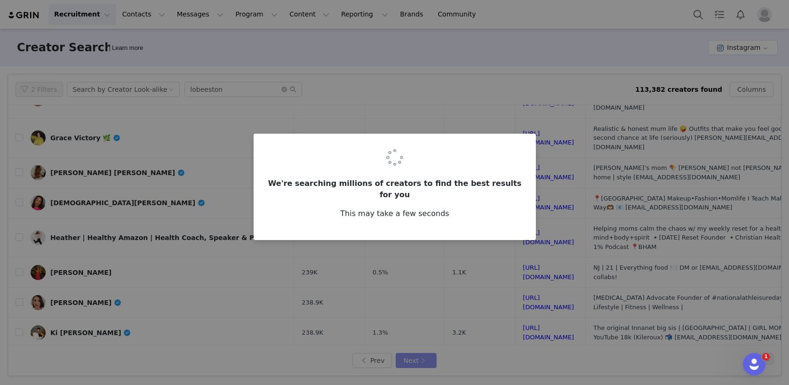
scroll to position [0, 0]
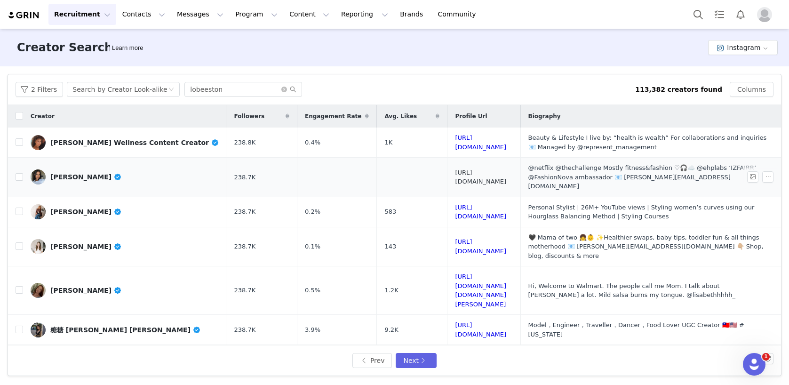
click at [474, 171] on link "[URL][DOMAIN_NAME]" at bounding box center [480, 177] width 51 height 16
click at [455, 204] on link "[URL][DOMAIN_NAME]" at bounding box center [480, 212] width 51 height 16
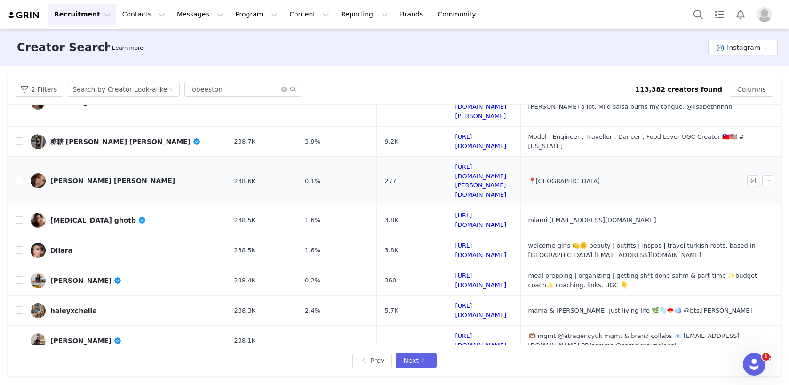
scroll to position [191, 0]
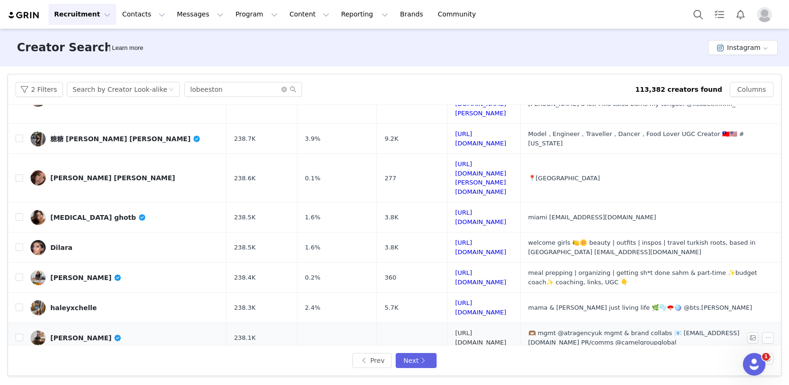
click at [506, 329] on link "[URL][DOMAIN_NAME]" at bounding box center [480, 337] width 51 height 16
click at [410, 362] on button "Next" at bounding box center [416, 360] width 40 height 15
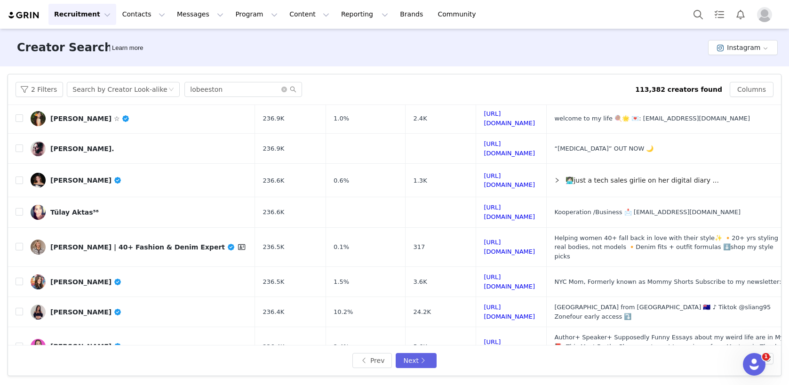
scroll to position [370, 0]
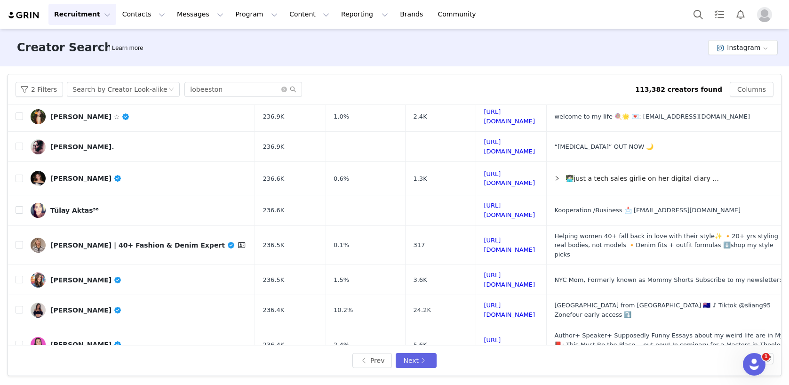
click at [488, 375] on link "[URL][DOMAIN_NAME]" at bounding box center [508, 383] width 51 height 16
click at [421, 360] on button "Next" at bounding box center [416, 360] width 40 height 15
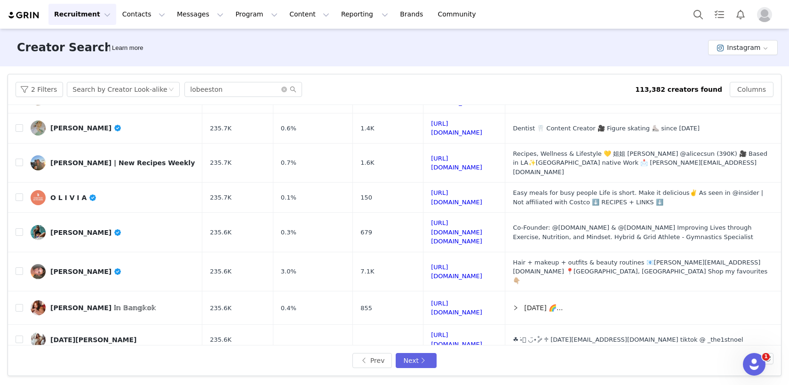
scroll to position [371, 0]
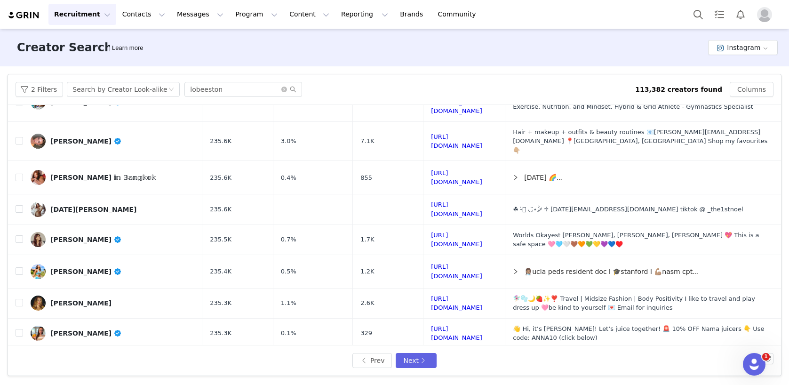
click at [412, 355] on button "Next" at bounding box center [416, 360] width 40 height 15
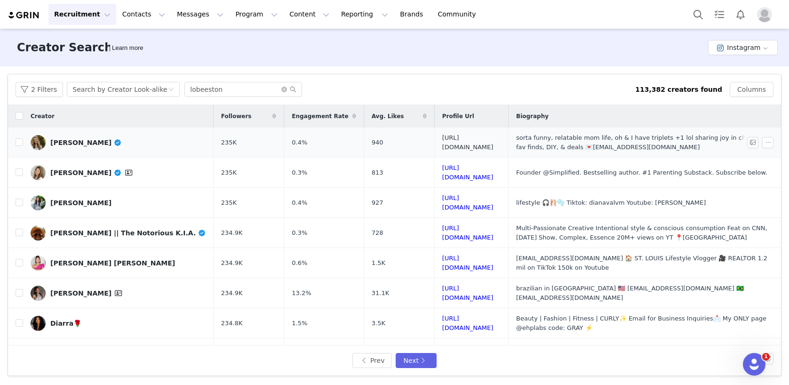
click at [449, 142] on link "[URL][DOMAIN_NAME]" at bounding box center [467, 142] width 51 height 16
